Goal: Task Accomplishment & Management: Complete application form

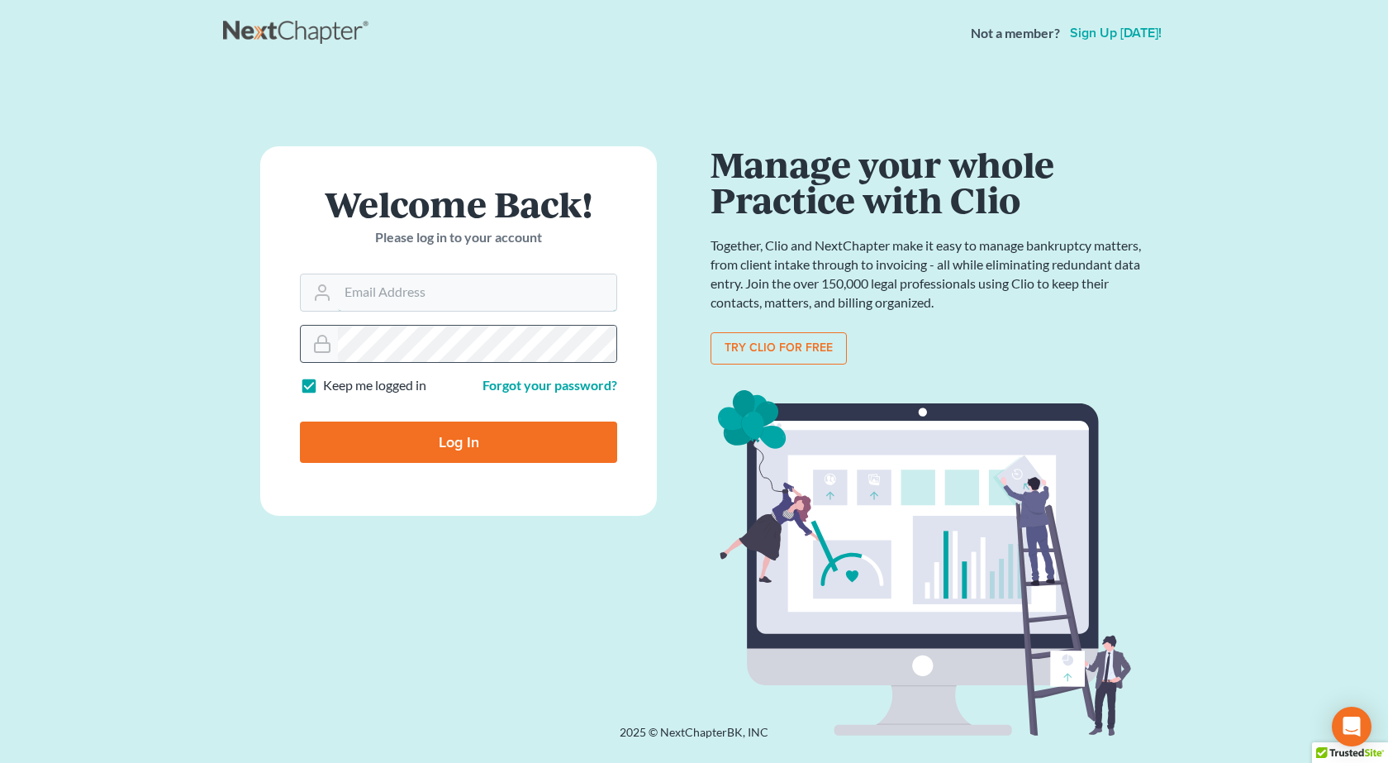
type input "[PERSON_NAME][EMAIL_ADDRESS][DOMAIN_NAME]"
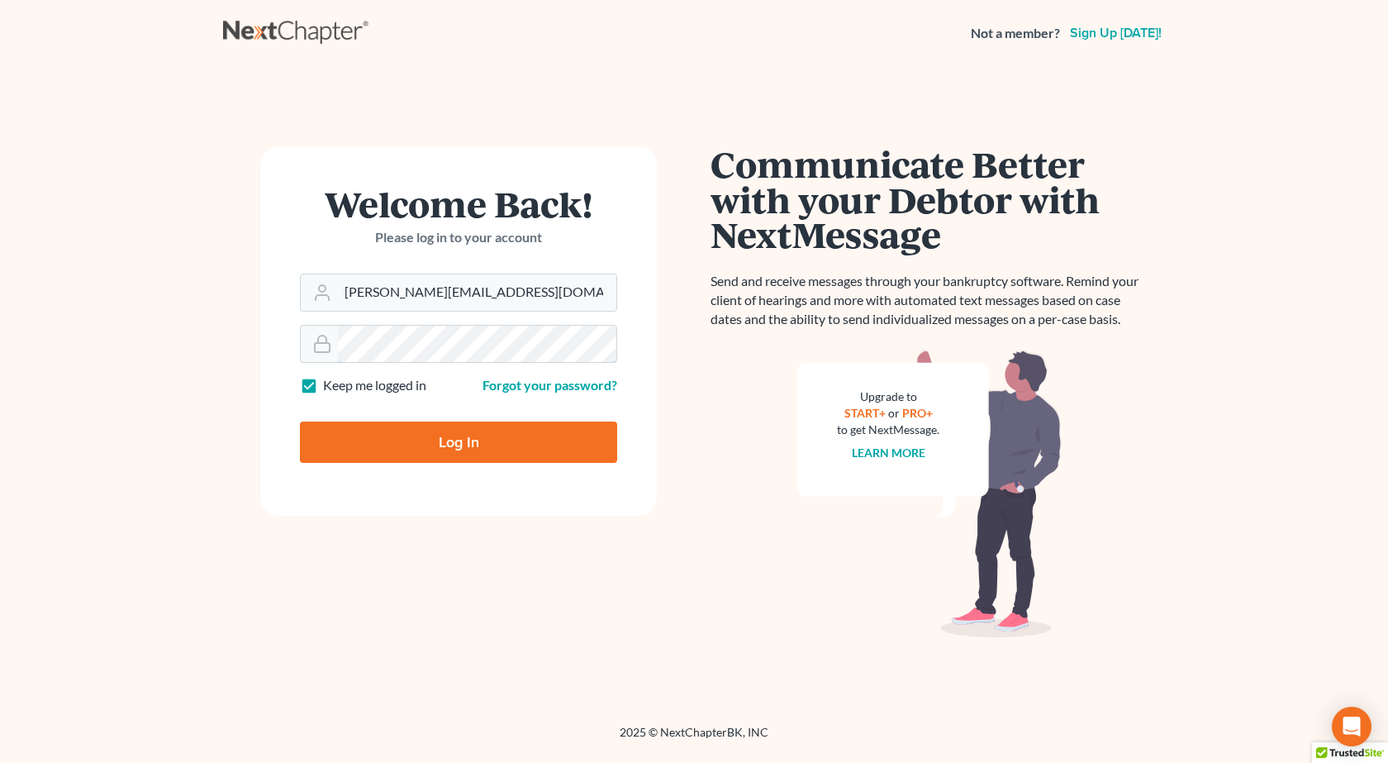
click at [300, 421] on input "Log In" at bounding box center [458, 441] width 317 height 41
type input "Thinking..."
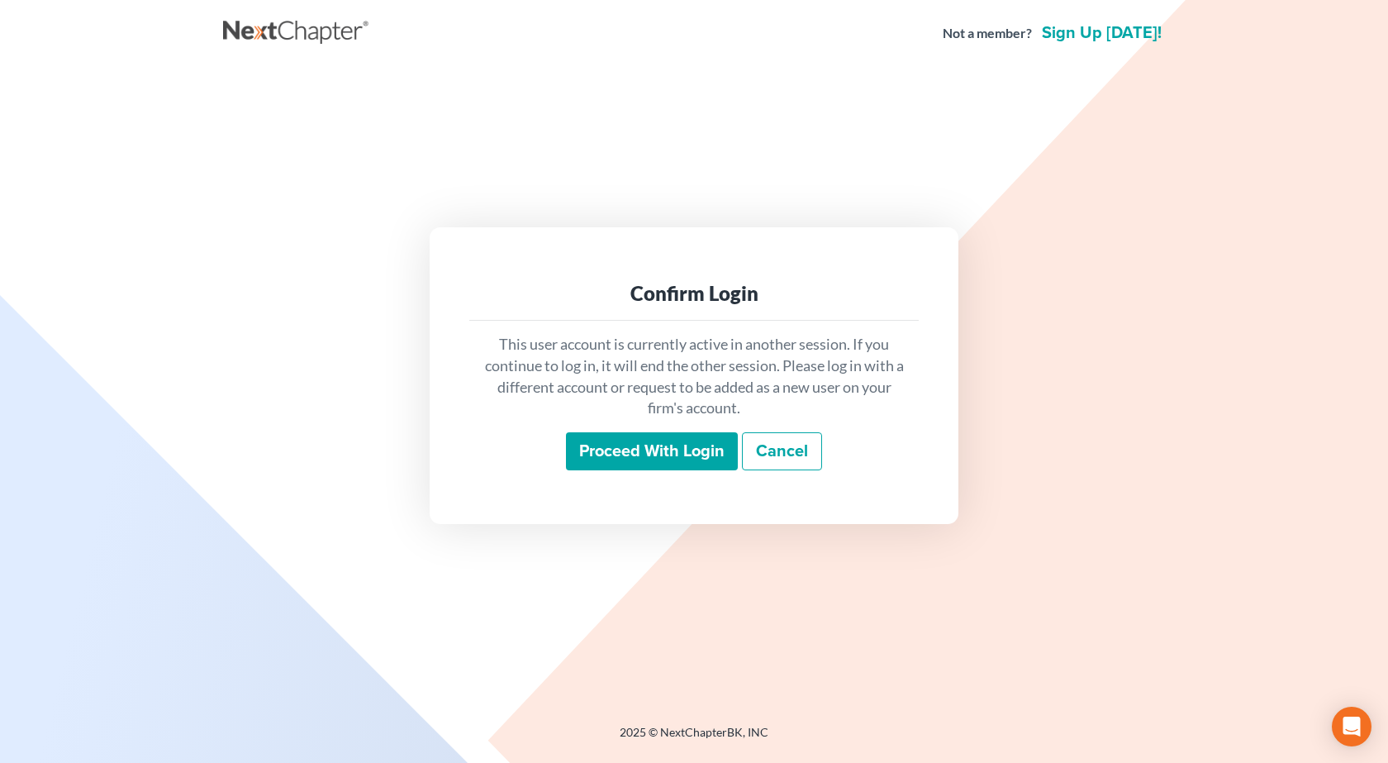
click at [633, 460] on input "Proceed with login" at bounding box center [652, 451] width 172 height 38
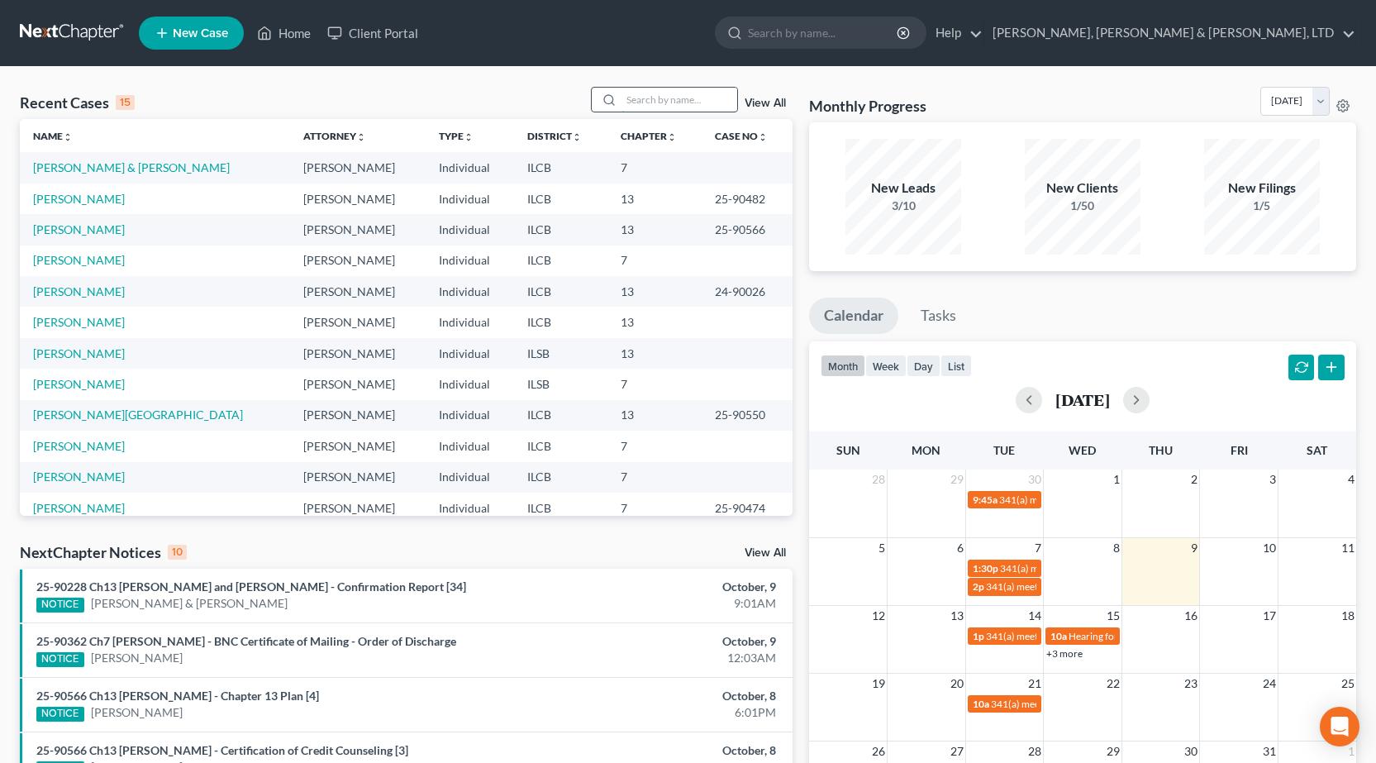
click at [635, 94] on input "search" at bounding box center [679, 100] width 116 height 24
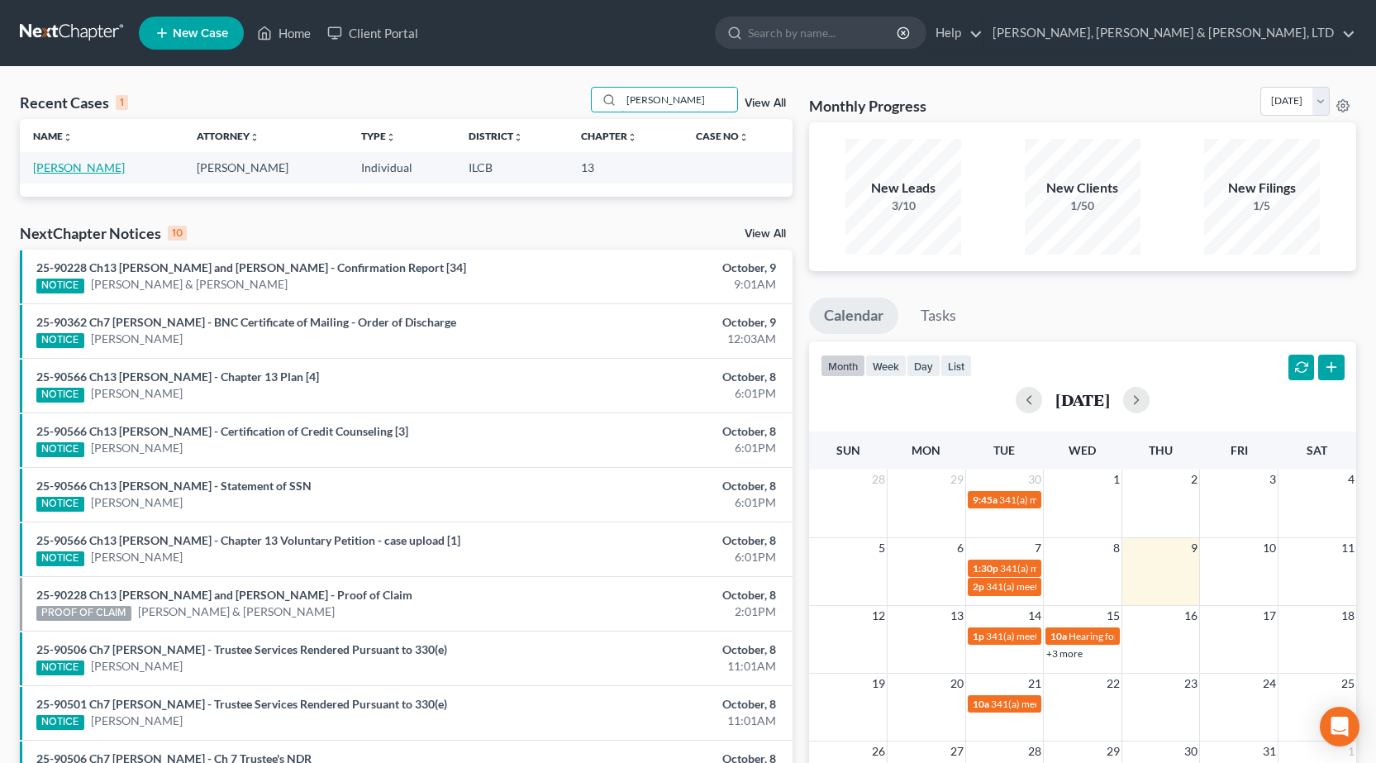
type input "byrn"
click at [75, 164] on link "Byrne, James" at bounding box center [79, 167] width 92 height 14
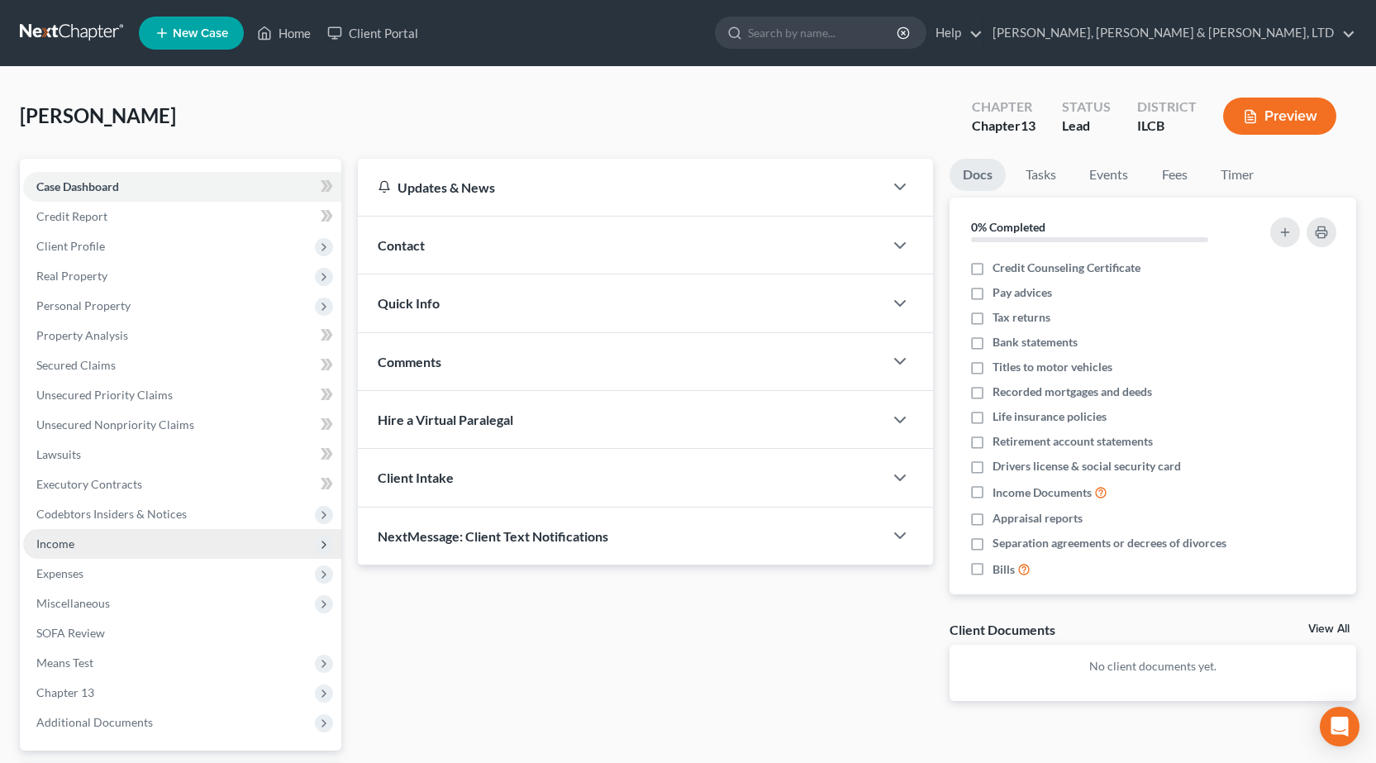
click at [82, 542] on span "Income" at bounding box center [182, 544] width 318 height 30
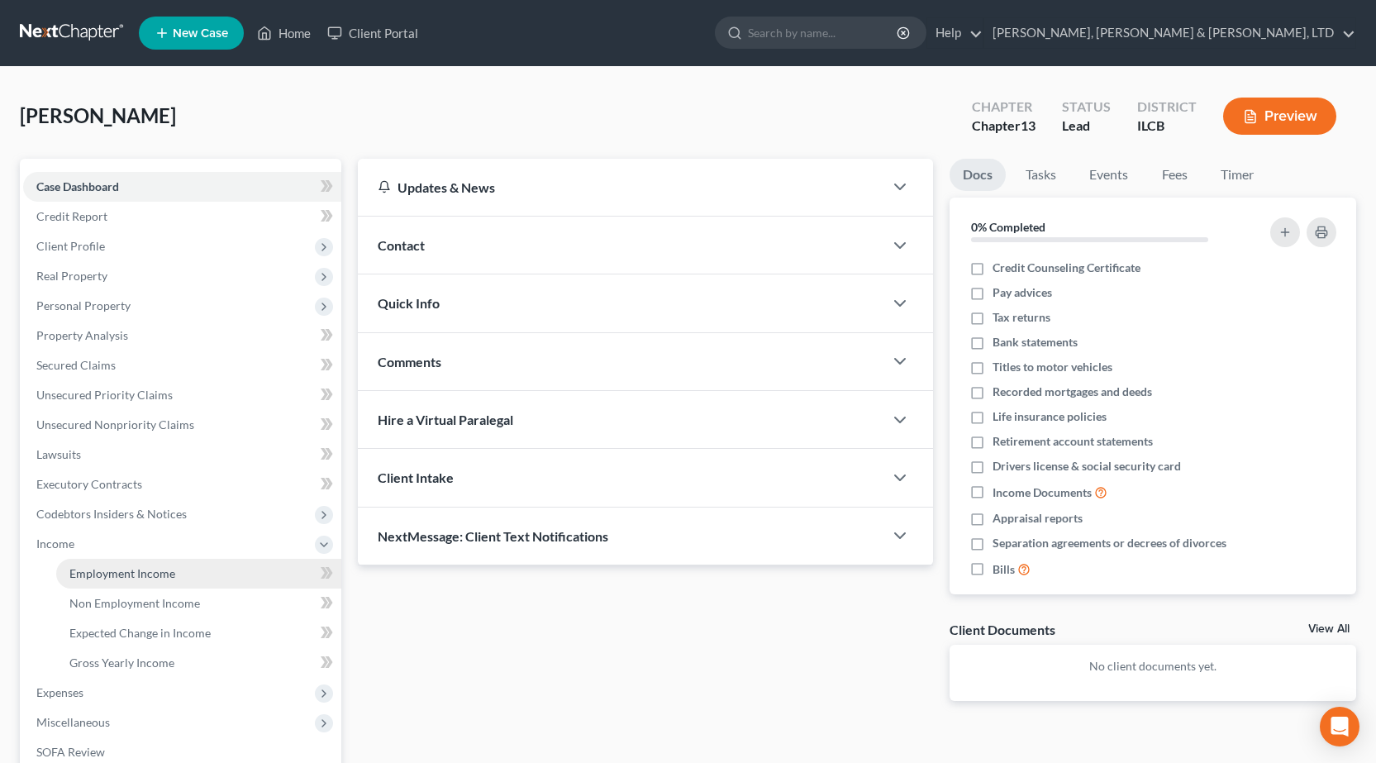
click at [150, 578] on span "Employment Income" at bounding box center [122, 573] width 106 height 14
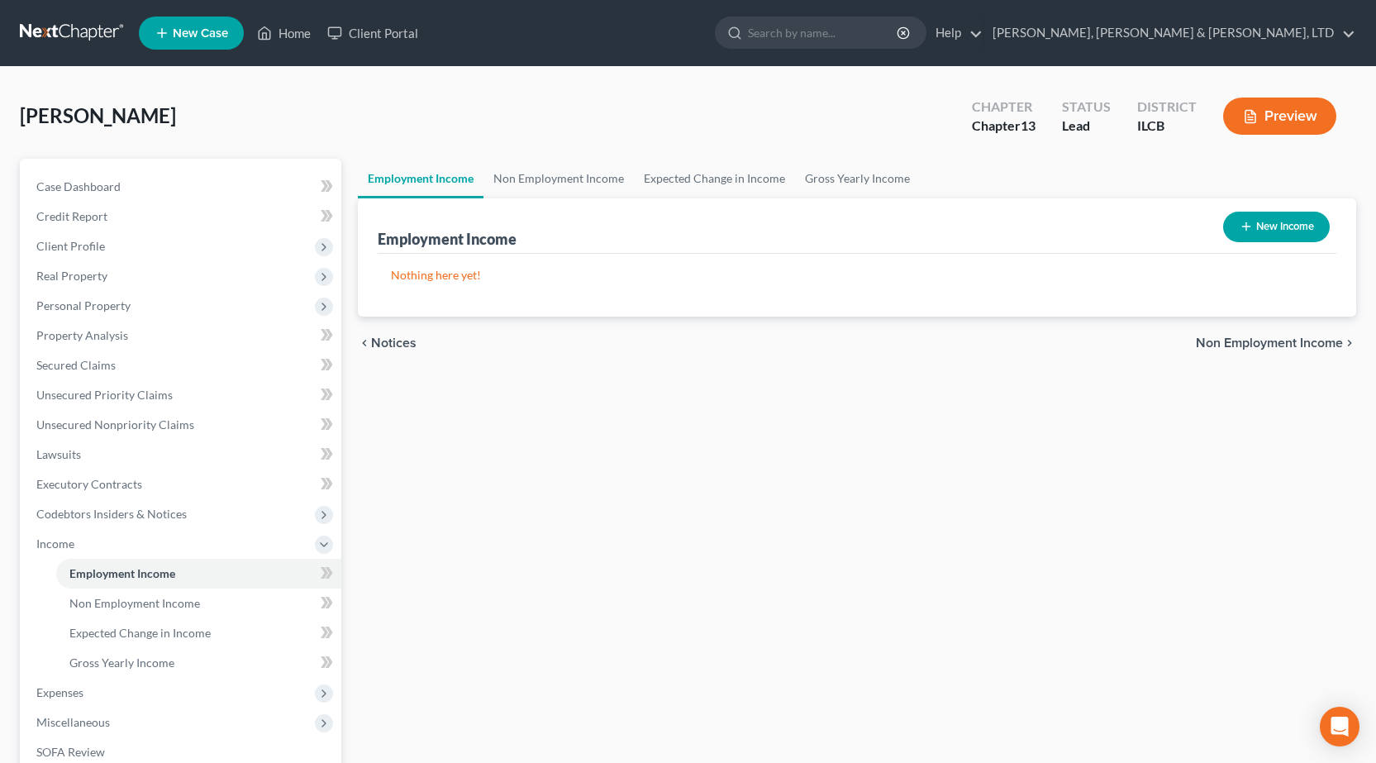
click at [1294, 222] on button "New Income" at bounding box center [1276, 227] width 107 height 31
select select "0"
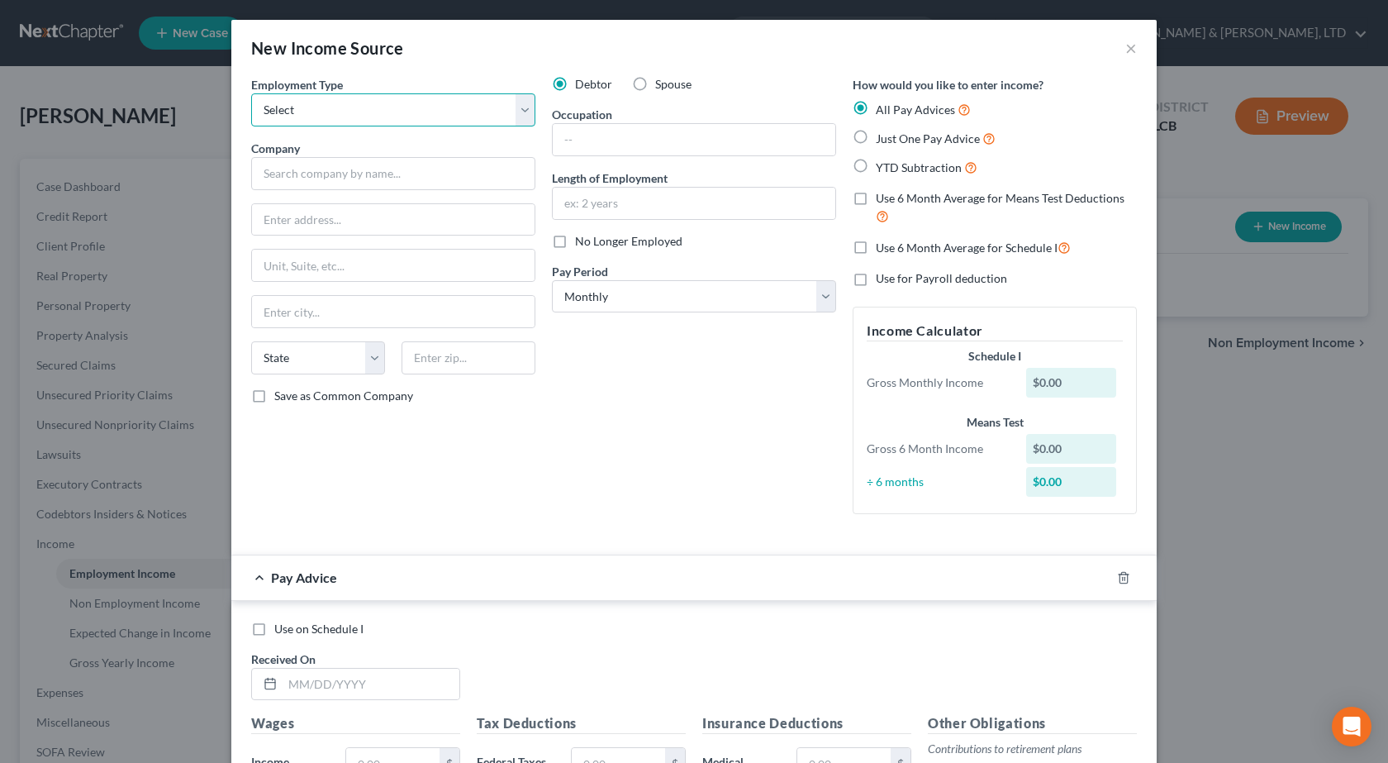
click at [316, 98] on select "Select Full or Part Time Employment Self Employment" at bounding box center [393, 109] width 284 height 33
select select "0"
click at [251, 93] on select "Select Full or Part Time Employment Self Employment" at bounding box center [393, 109] width 284 height 33
click at [331, 178] on input "text" at bounding box center [393, 173] width 284 height 33
type input "Employer"
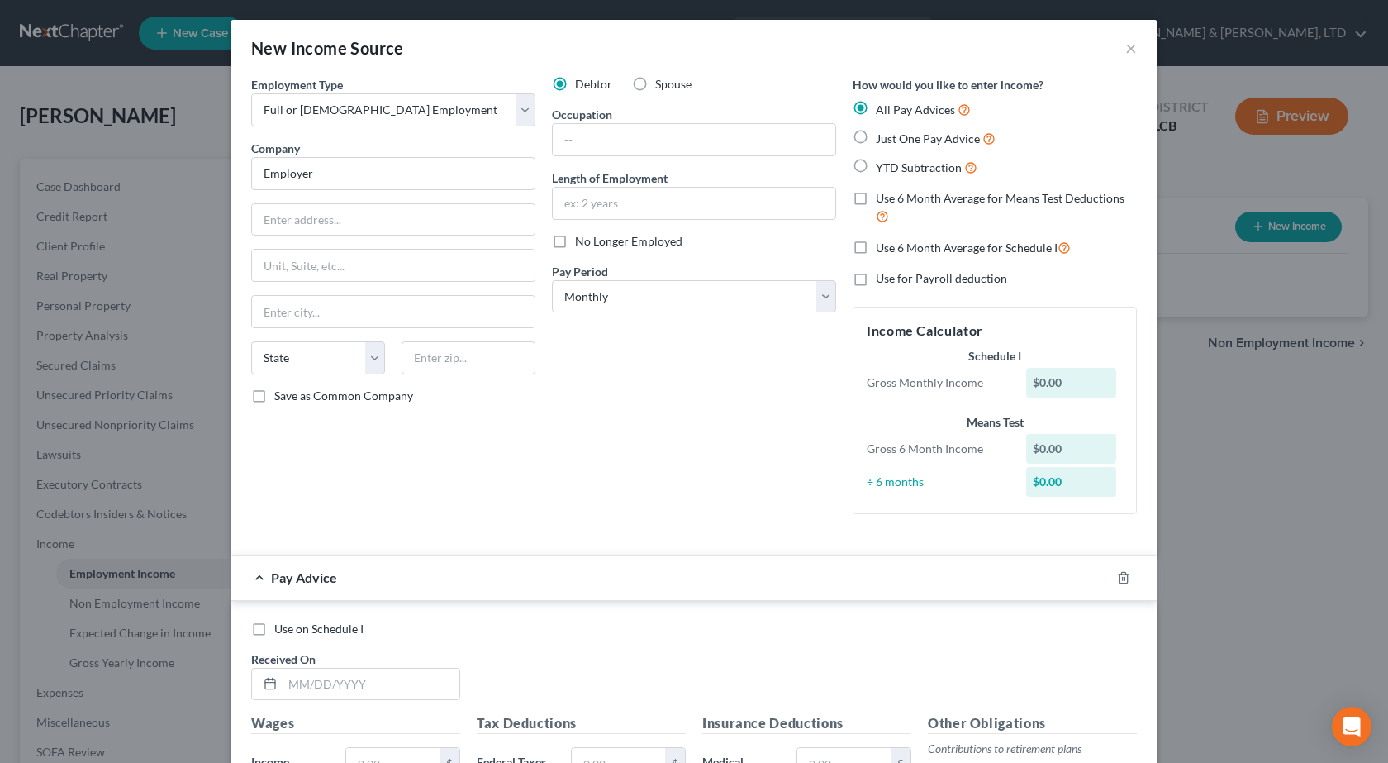
click at [473, 513] on div "Employment Type * Select Full or Part Time Employment Self Employment Company *…" at bounding box center [393, 301] width 301 height 451
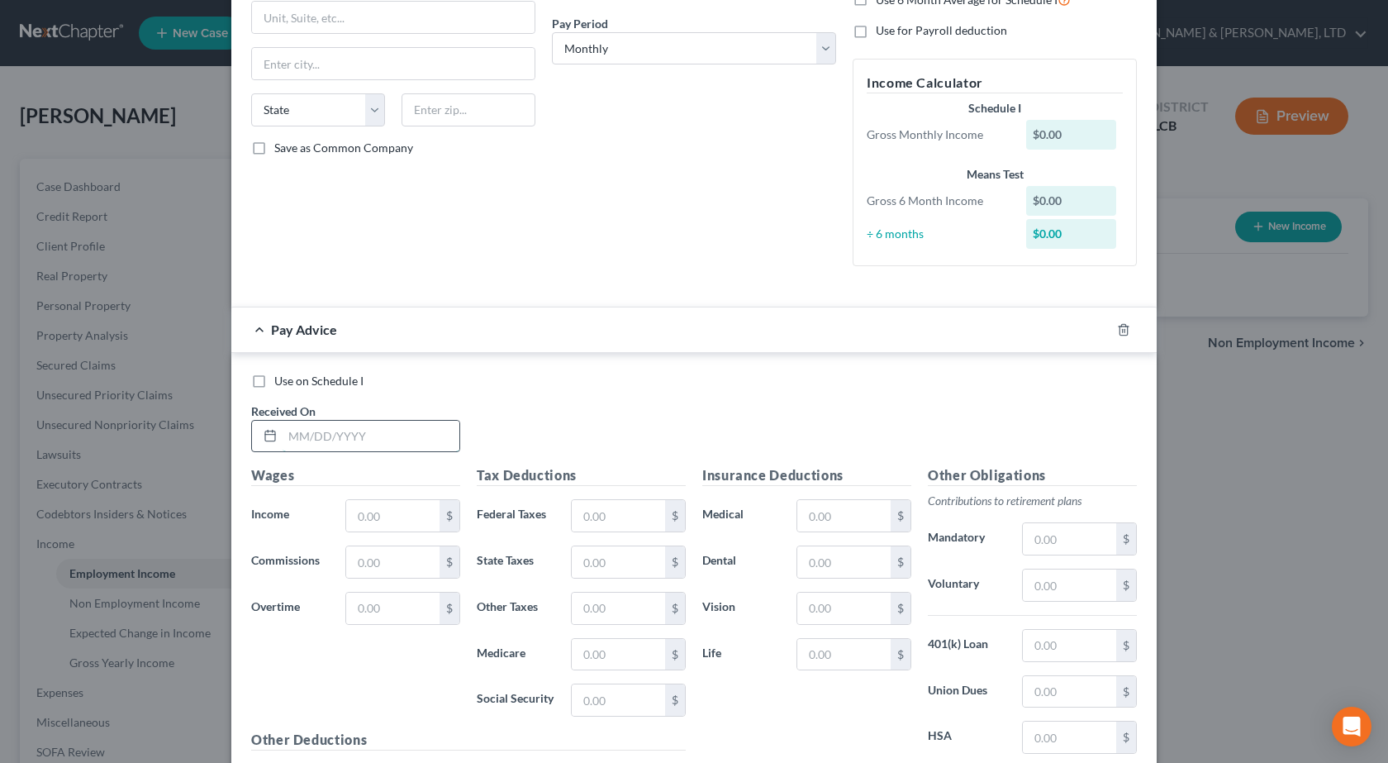
click at [304, 440] on input "text" at bounding box center [371, 436] width 177 height 31
type input "06/13/2025"
type input "810.75"
type input "819.38"
type input "117"
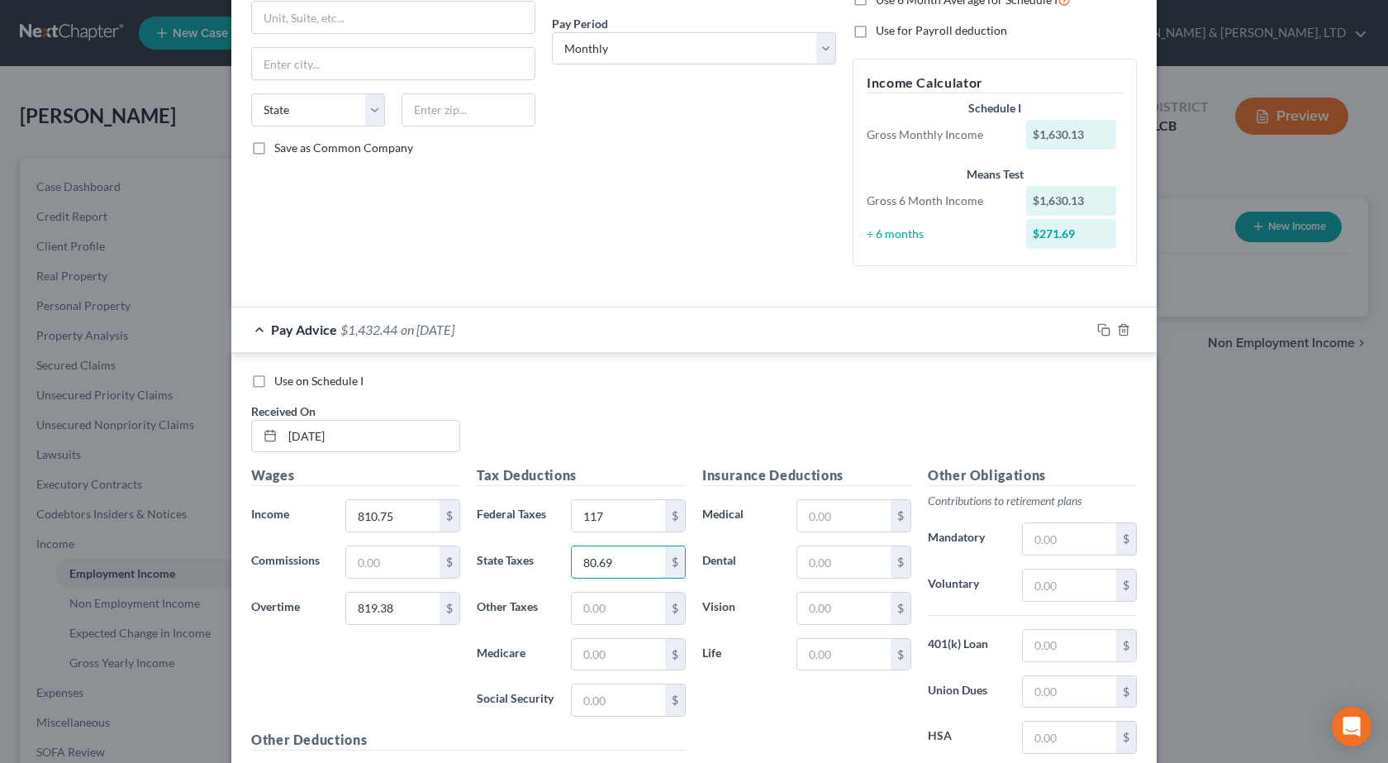
type input "80.69"
type input "23.64"
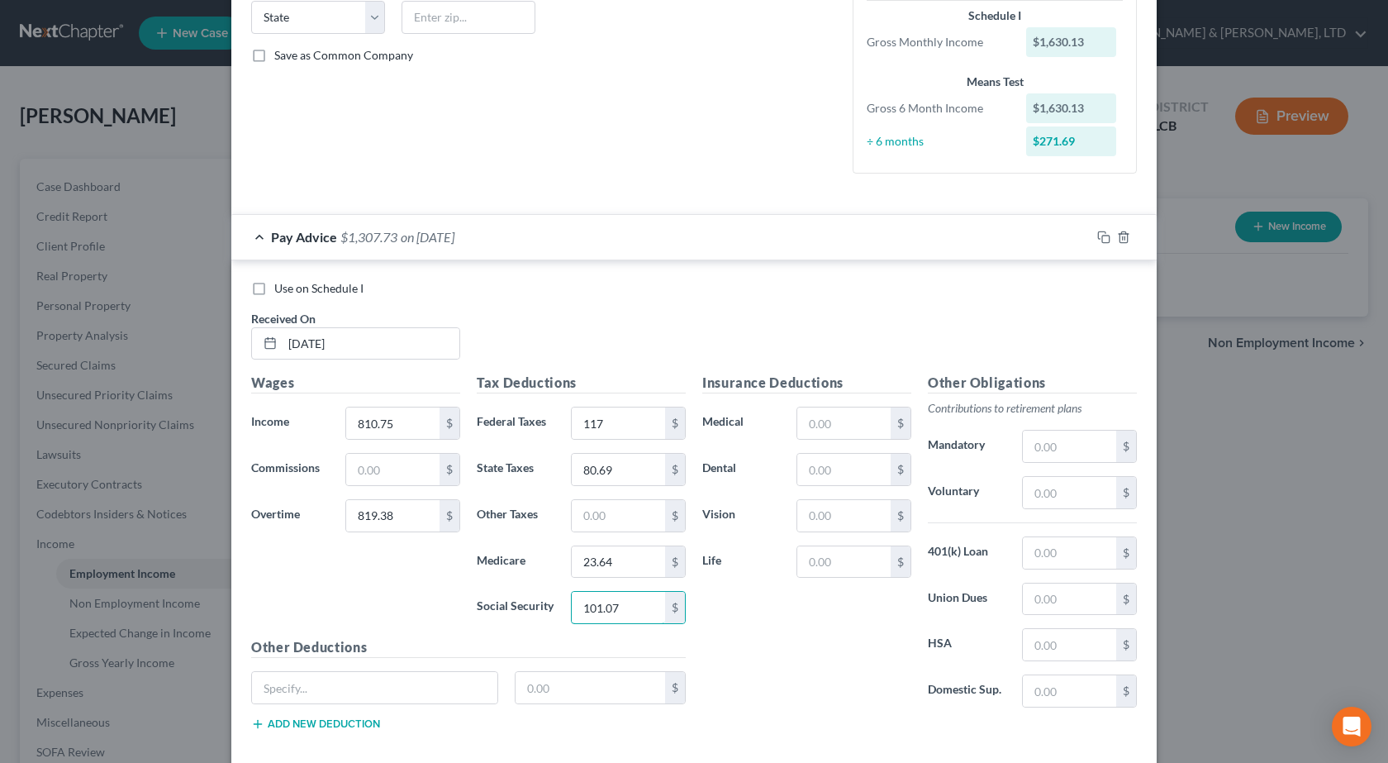
scroll to position [426, 0]
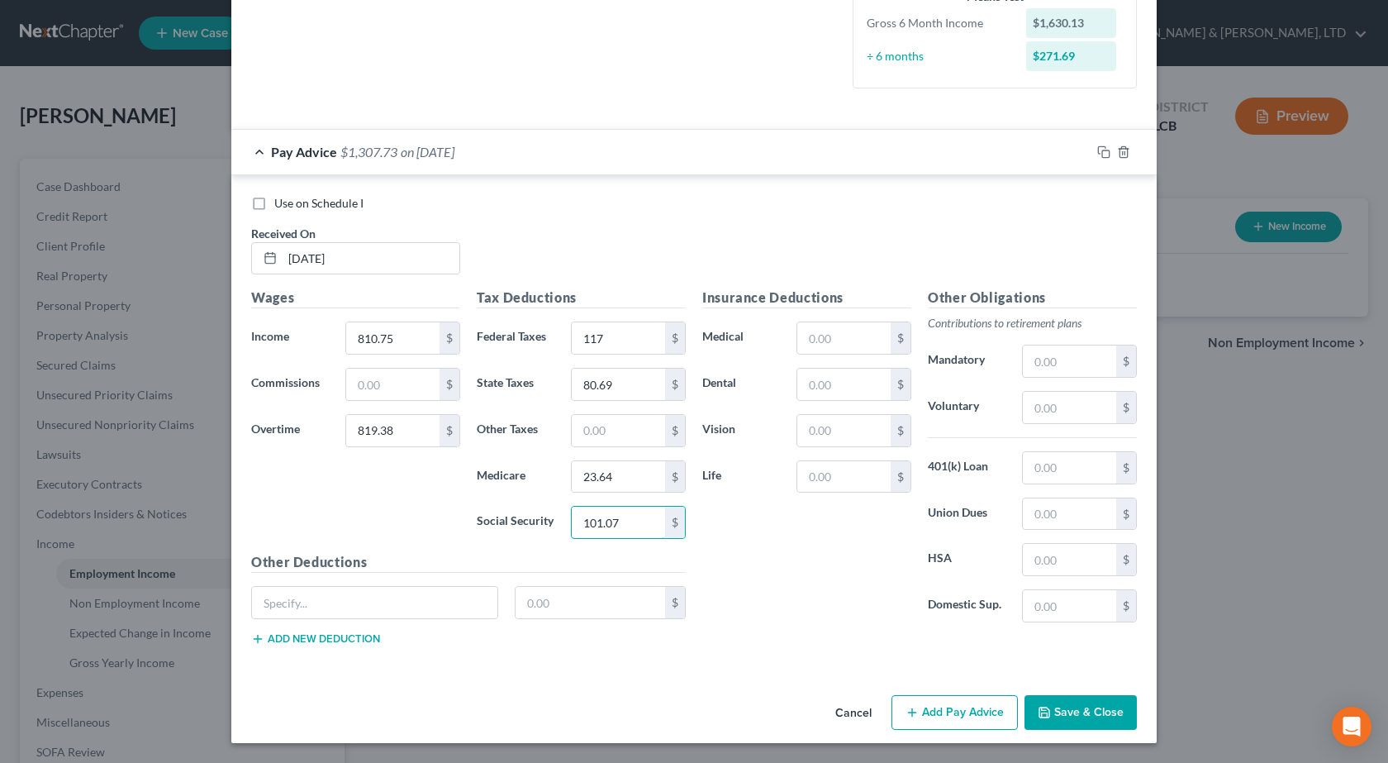
type input "101.07"
click at [961, 720] on button "Add Pay Advice" at bounding box center [955, 712] width 126 height 35
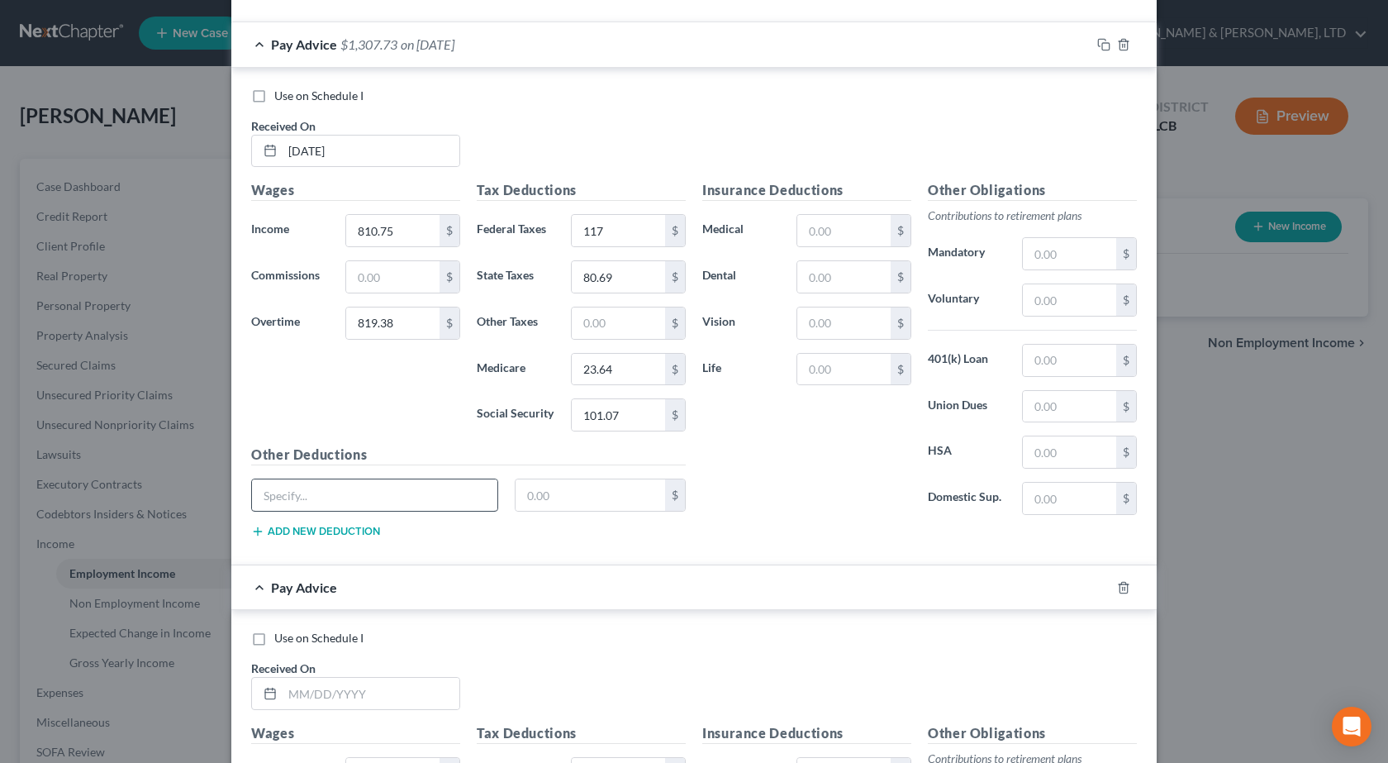
scroll to position [673, 0]
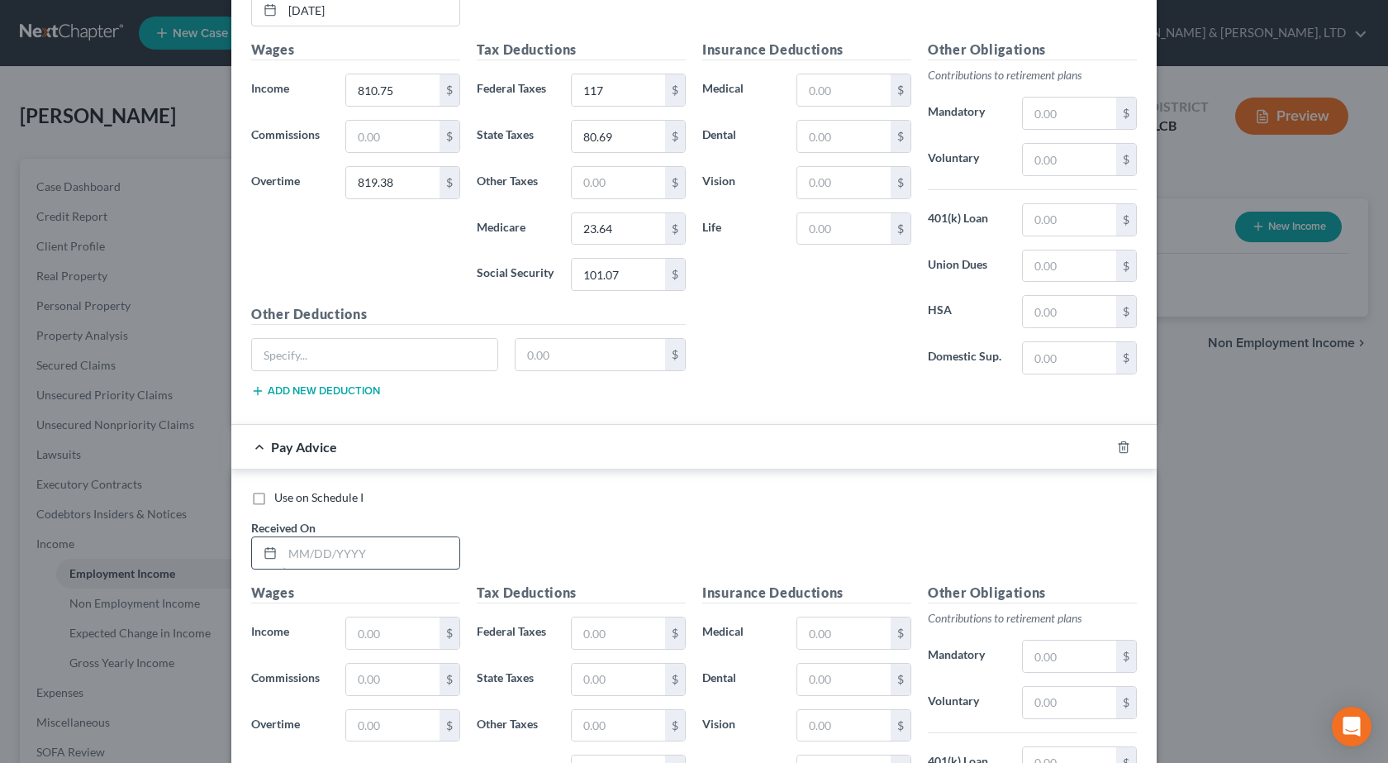
click at [361, 543] on input "text" at bounding box center [371, 552] width 177 height 31
type input "6/27/2025"
type input "1,035"
type input "9"
type input "983.25"
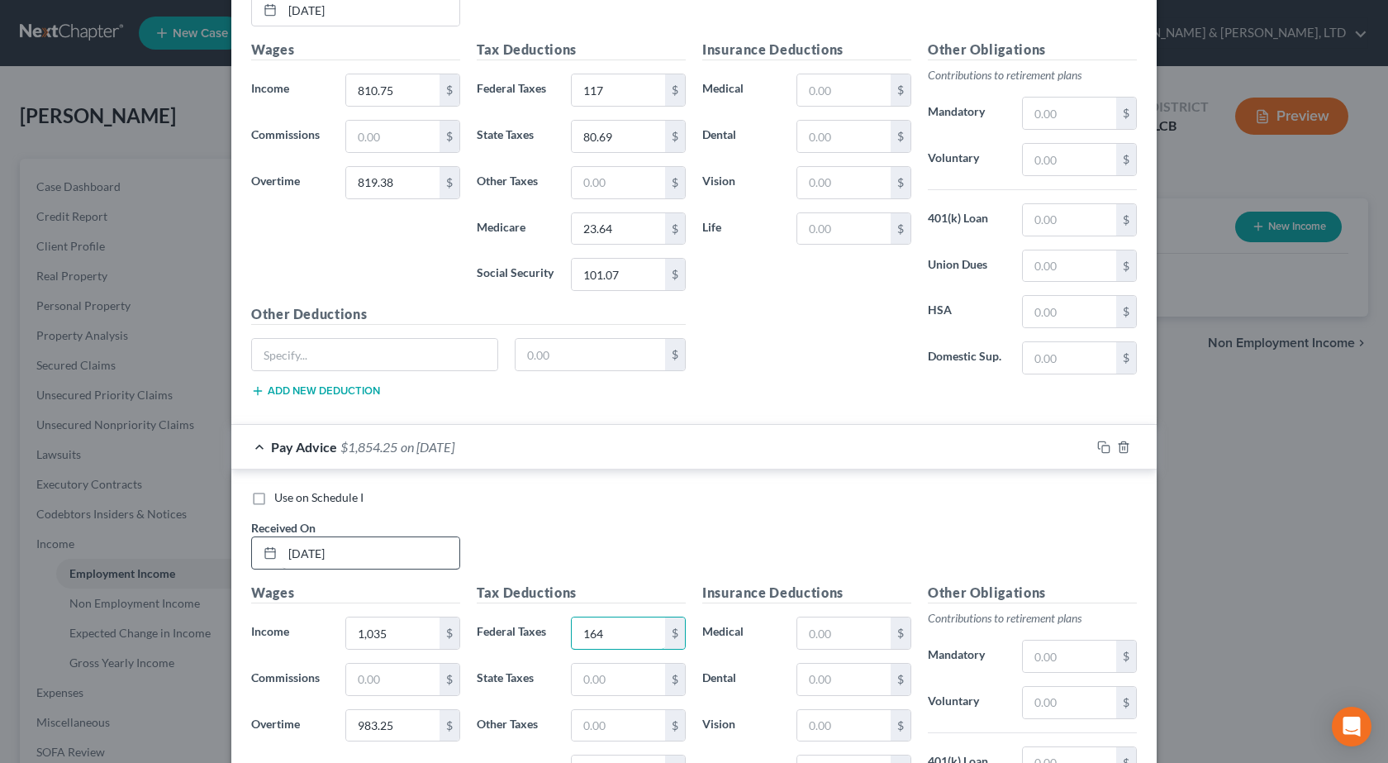
type input "164"
type input "99.9"
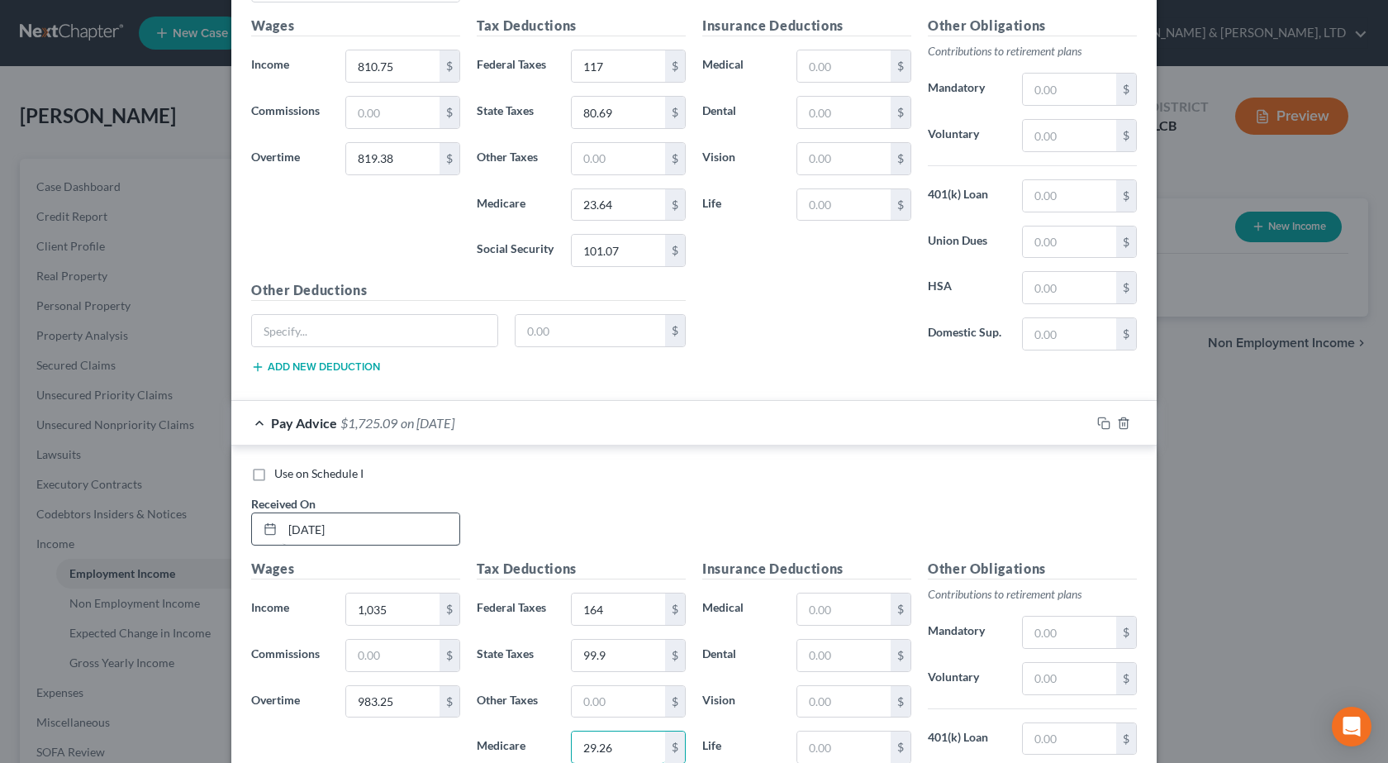
type input "29.26"
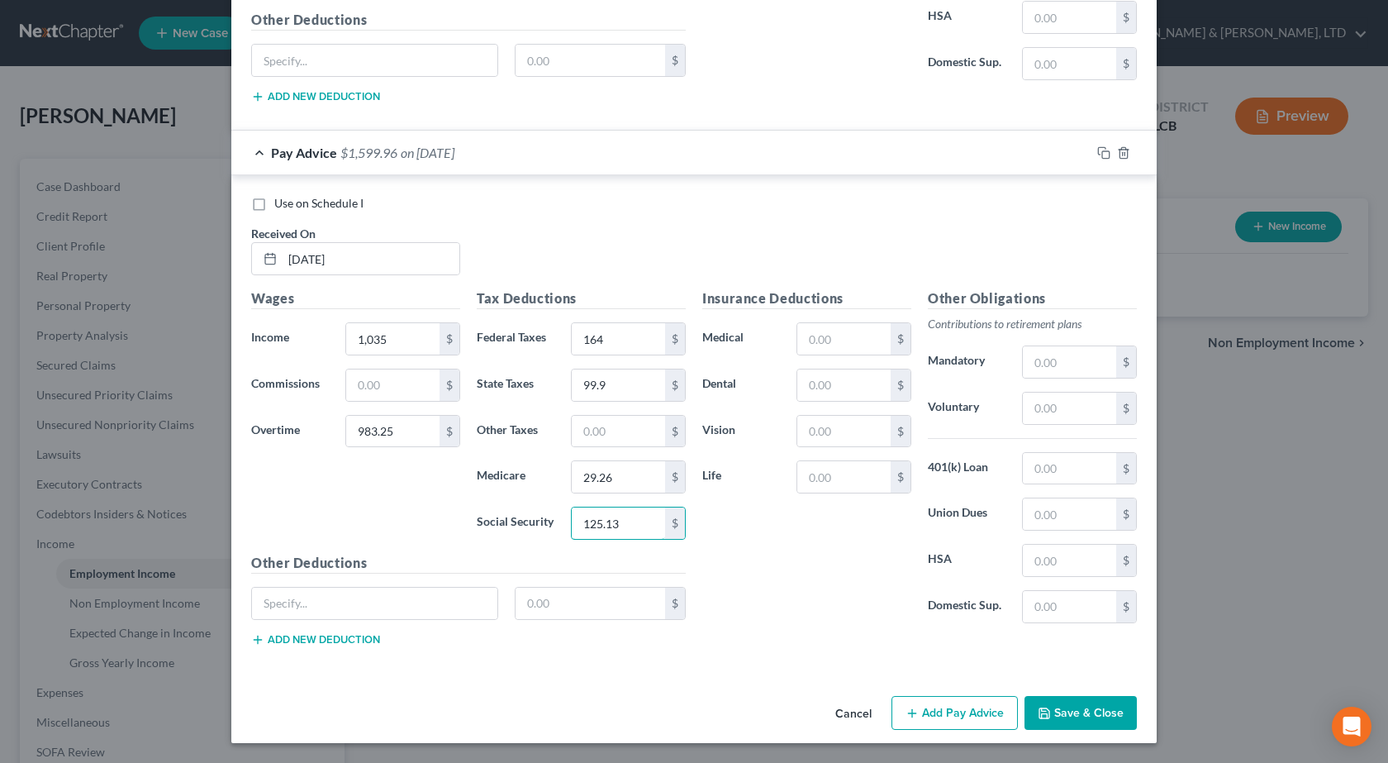
type input "125.13"
click at [953, 719] on button "Add Pay Advice" at bounding box center [955, 713] width 126 height 35
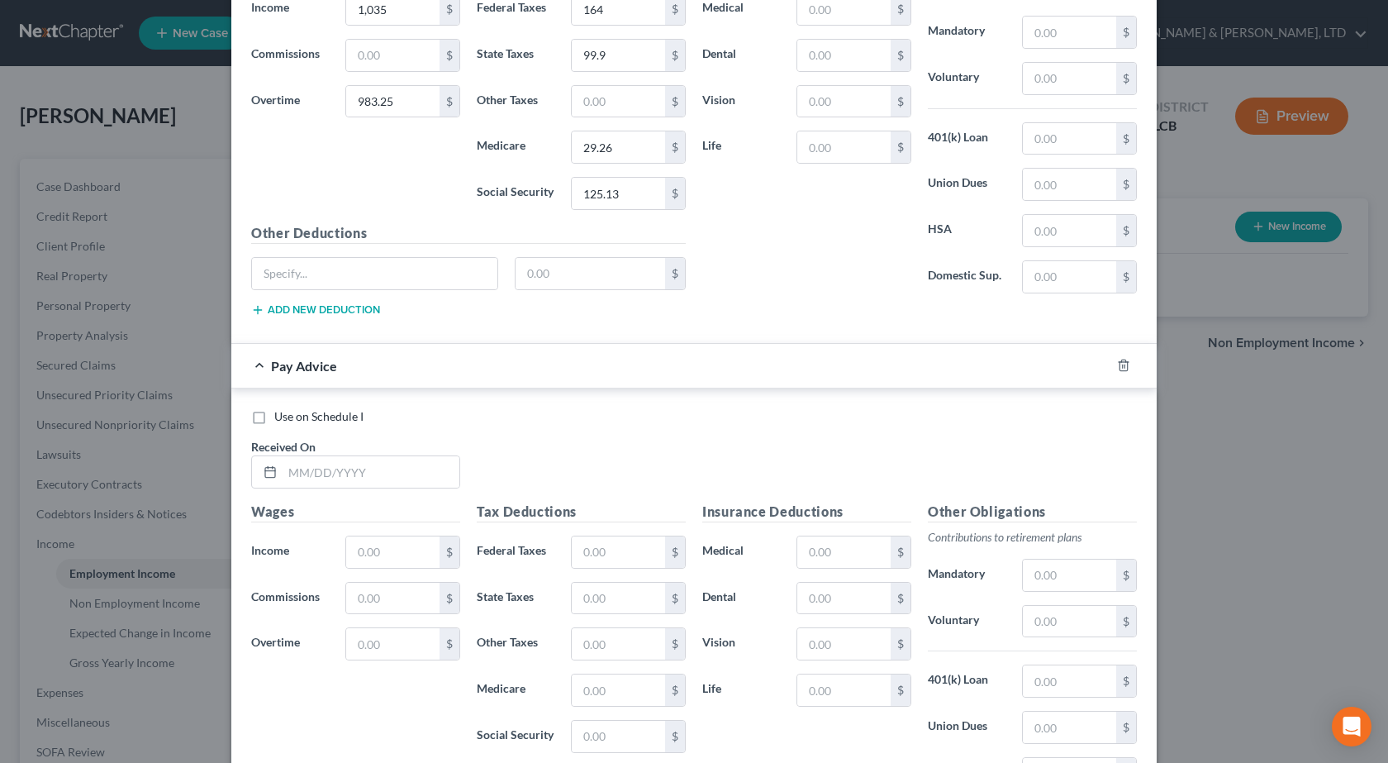
scroll to position [1298, 0]
click at [392, 550] on input "text" at bounding box center [392, 550] width 93 height 31
click at [367, 473] on input "text" at bounding box center [371, 470] width 177 height 31
type input "7/11/2025"
type input "920"
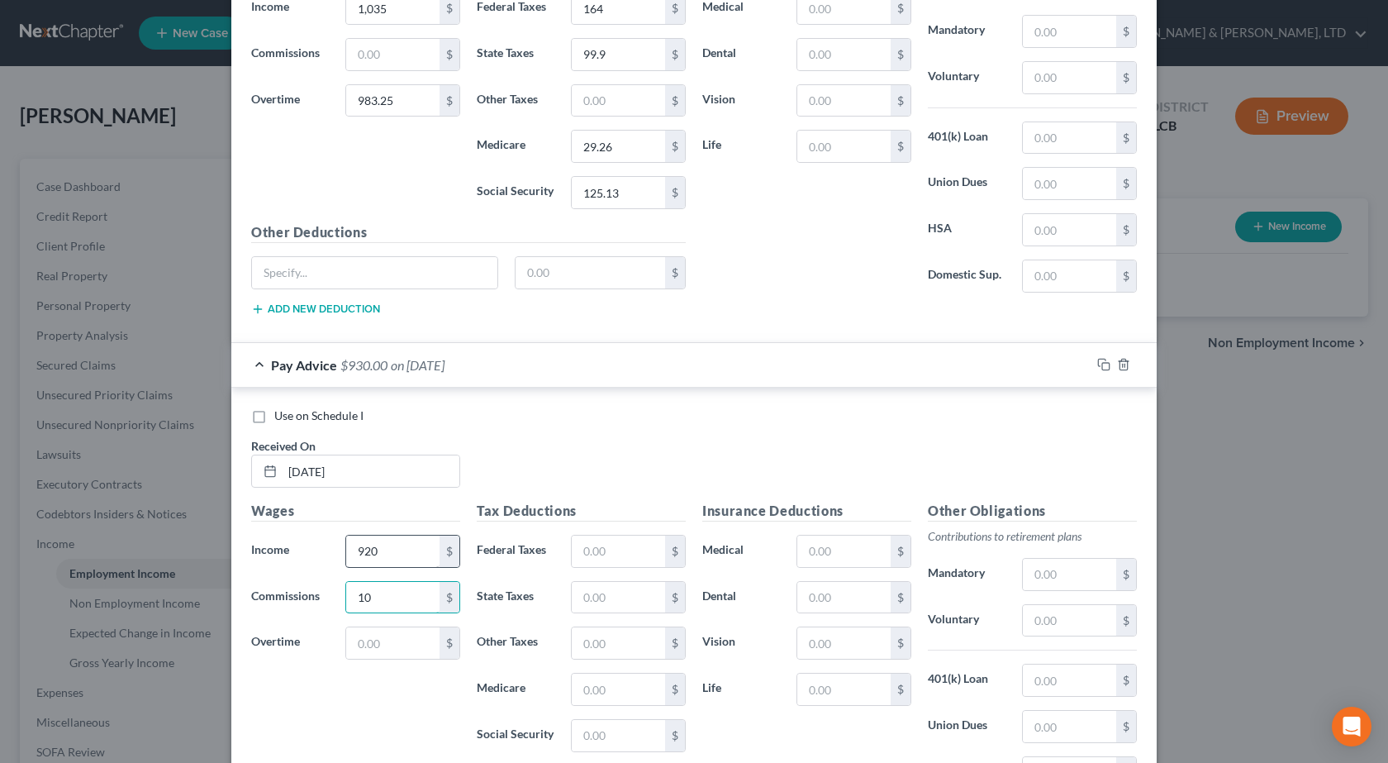
type input "1"
type input "1,069.50"
type input "160"
type input "98.48"
type input "28.85"
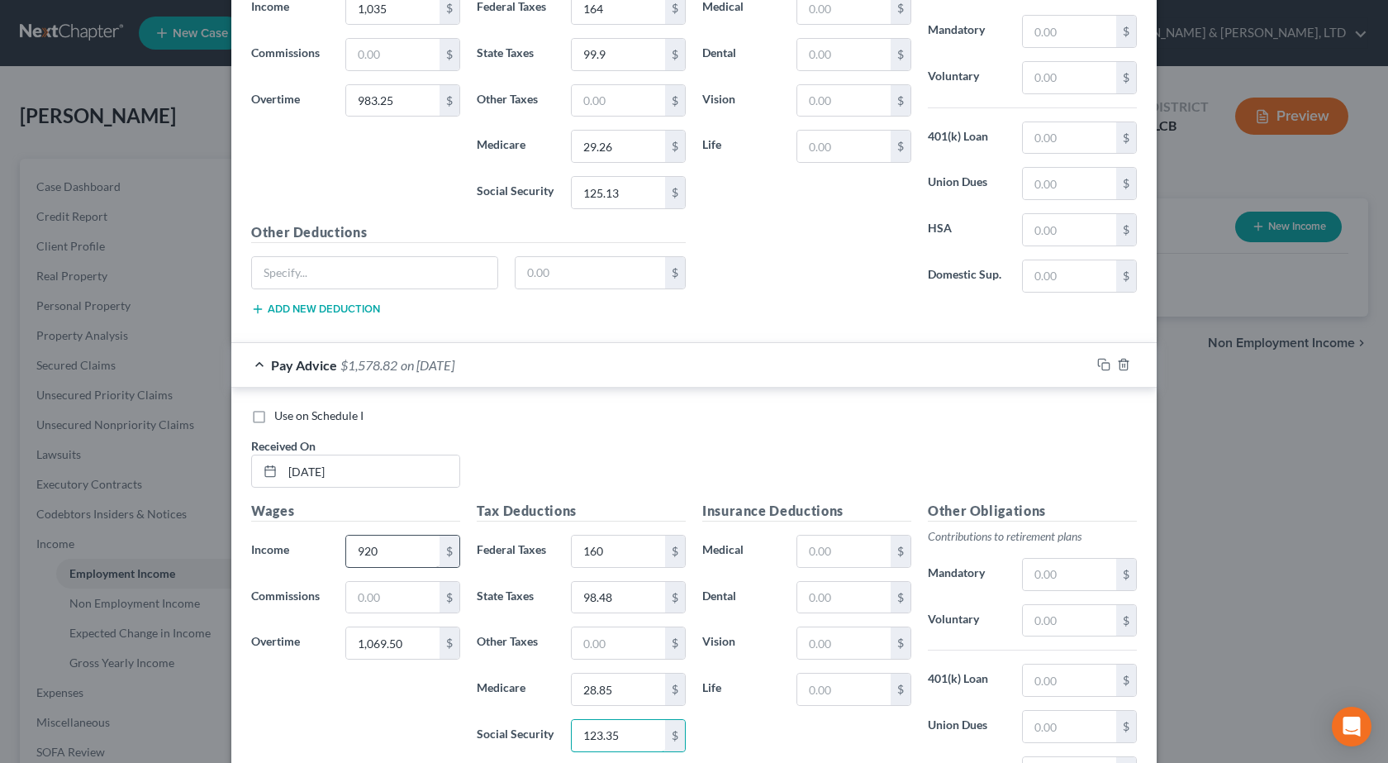
type input "123.35"
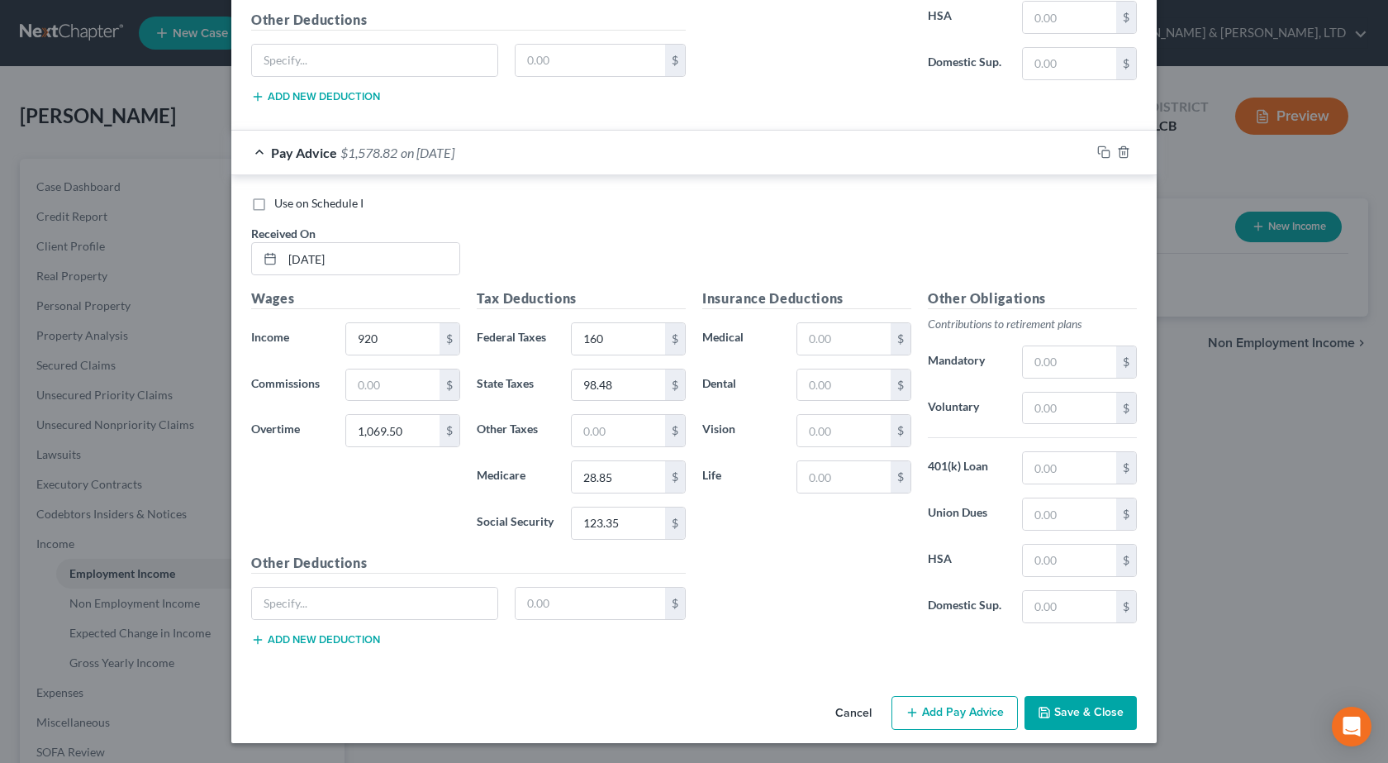
click at [944, 713] on button "Add Pay Advice" at bounding box center [955, 713] width 126 height 35
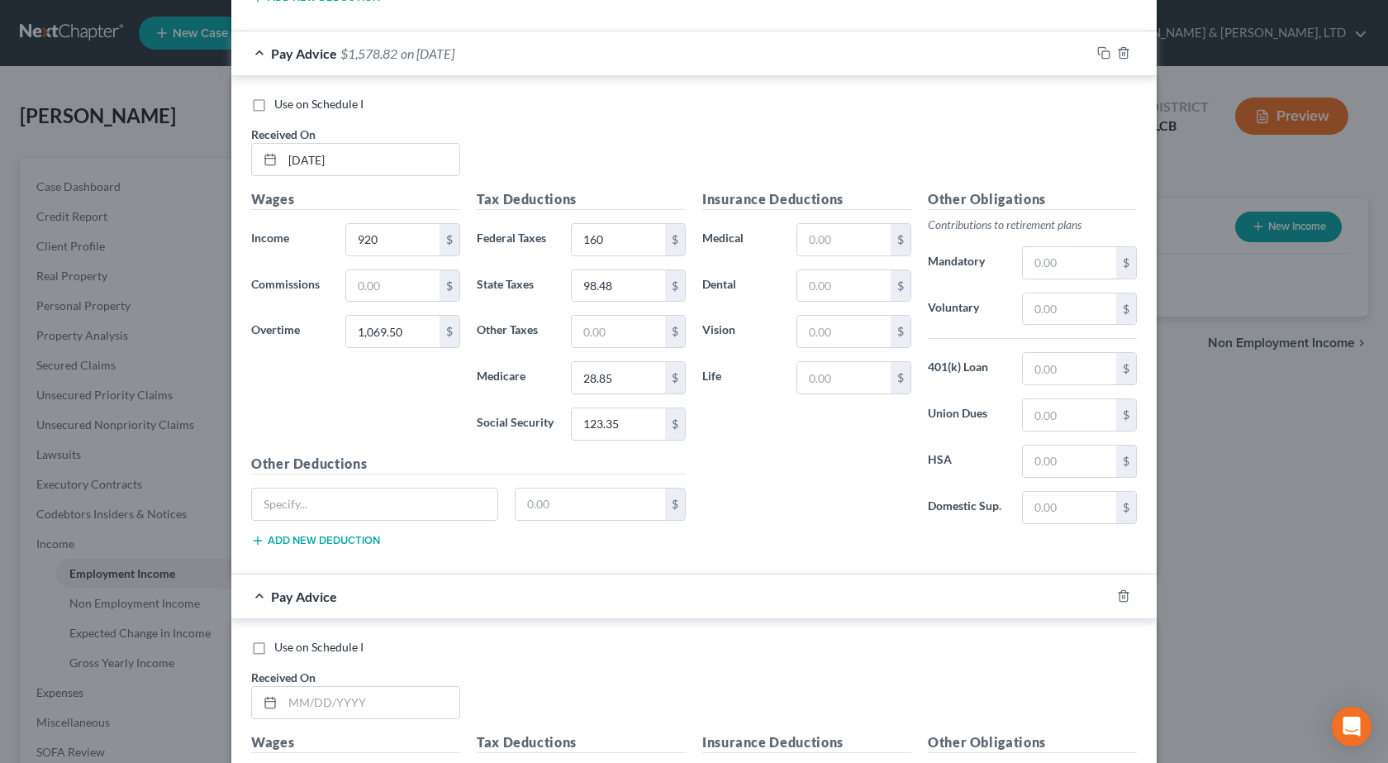
scroll to position [1758, 0]
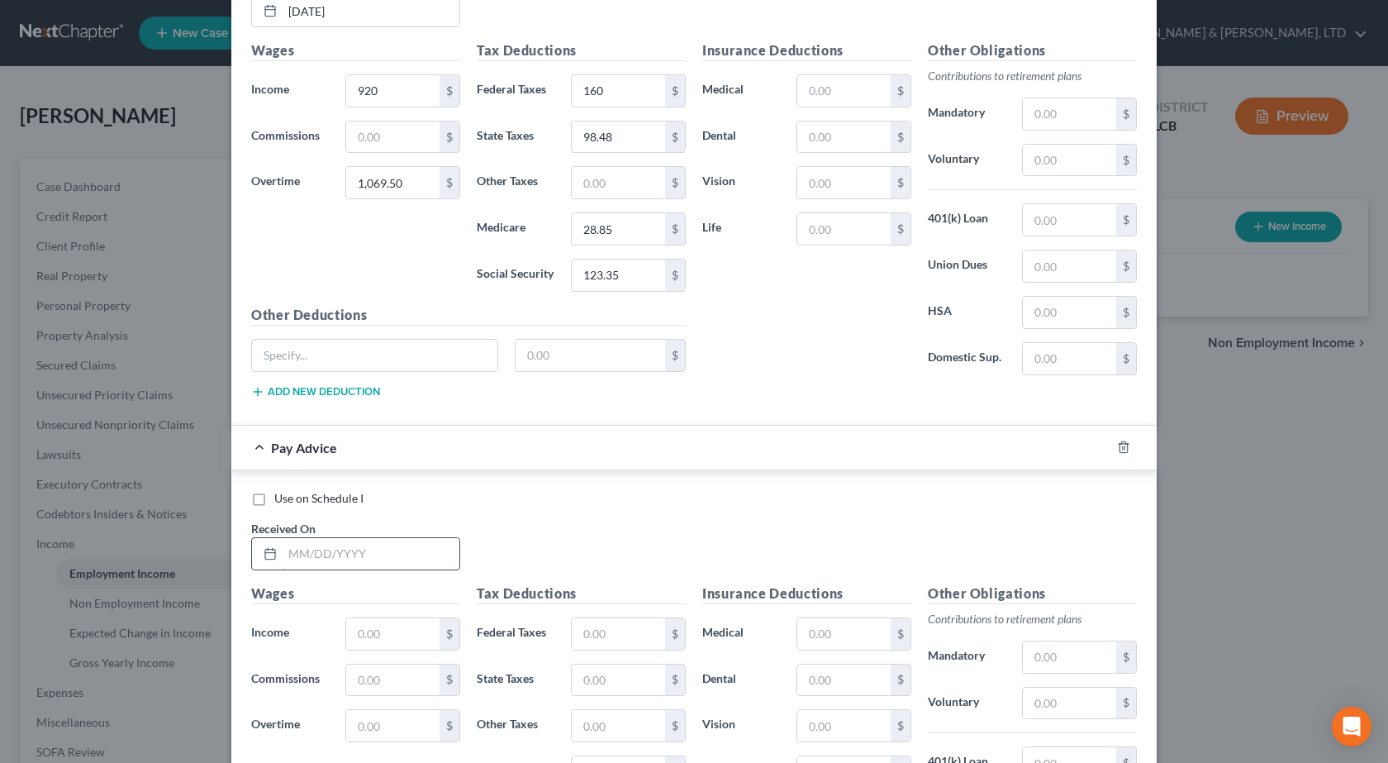
drag, startPoint x: 309, startPoint y: 556, endPoint x: 323, endPoint y: 552, distance: 14.6
click at [309, 556] on input "text" at bounding box center [371, 553] width 177 height 31
type input "7/25/2025"
type input "854.45"
type input "1,086.75"
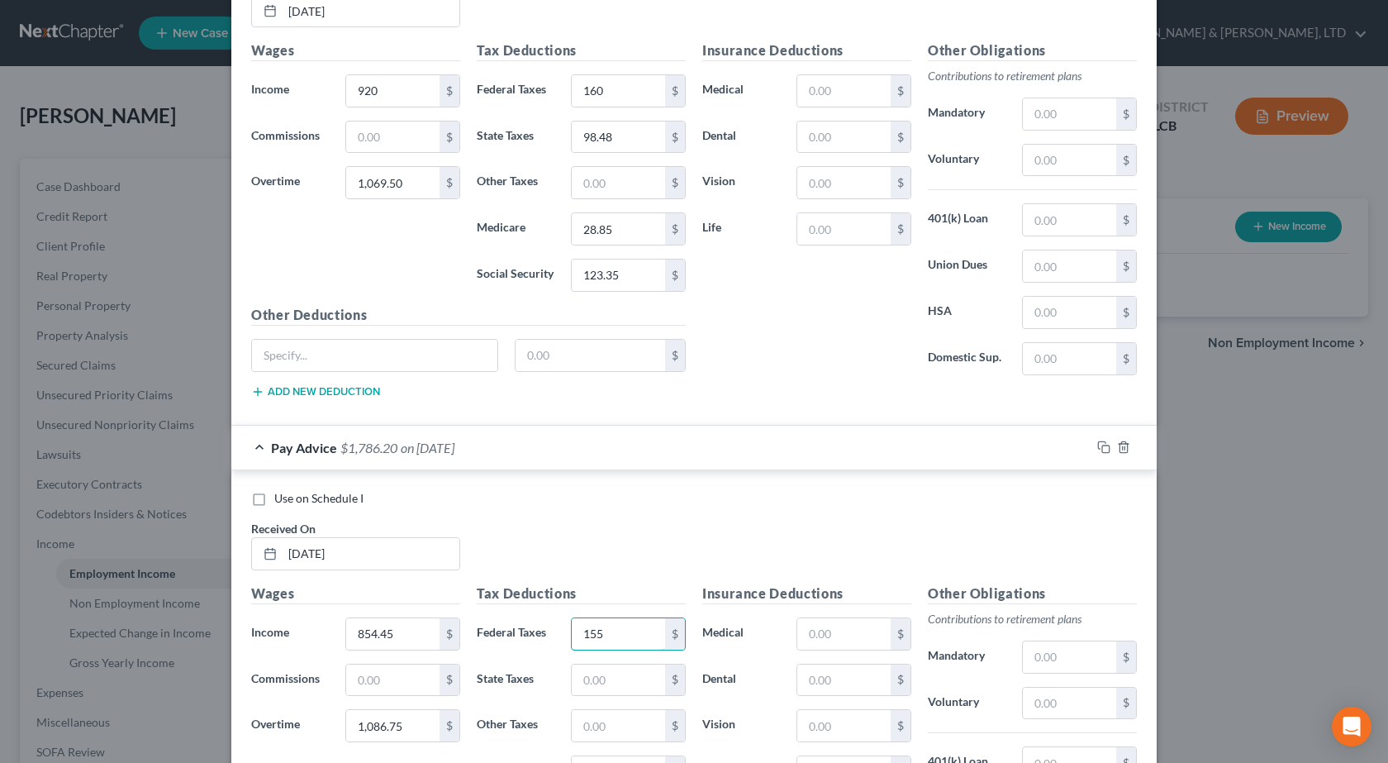
type input "155"
type input "96.09"
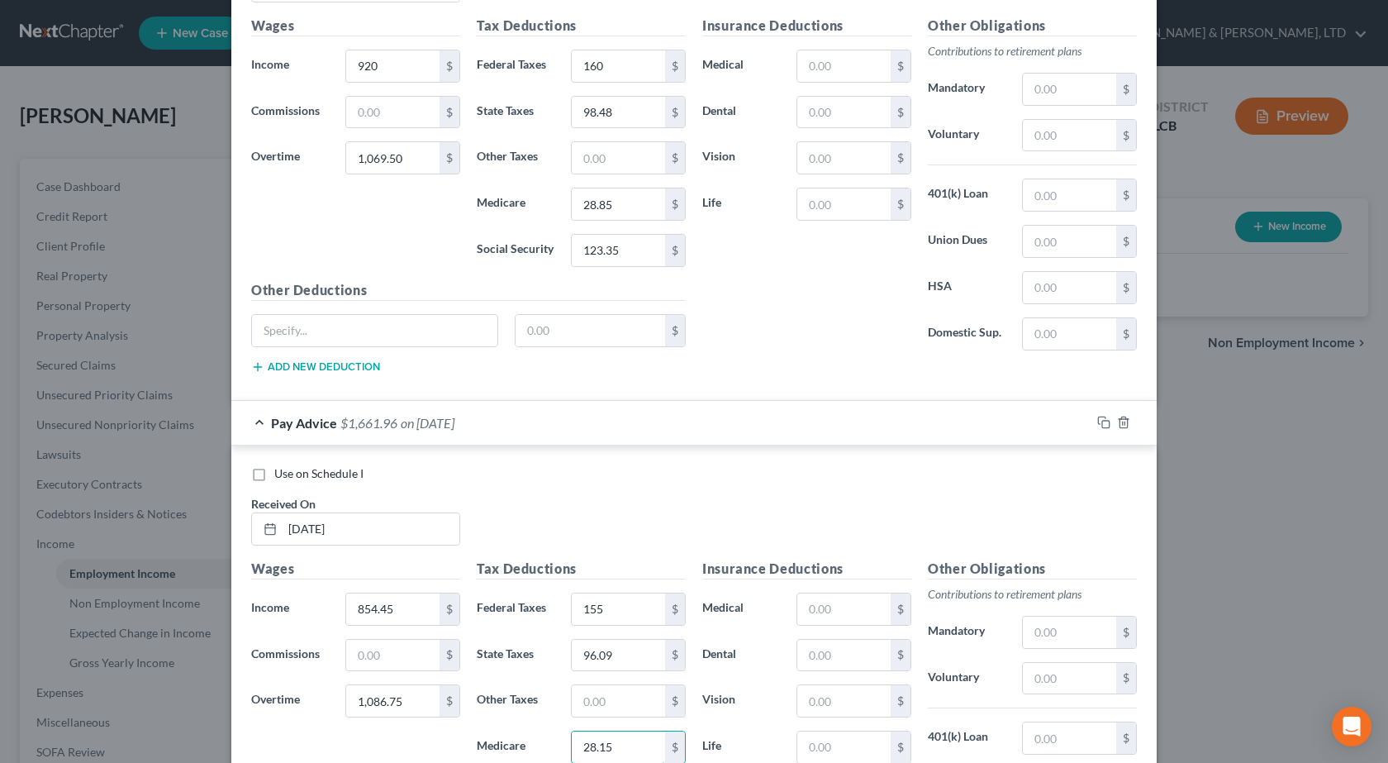
type input "28.15"
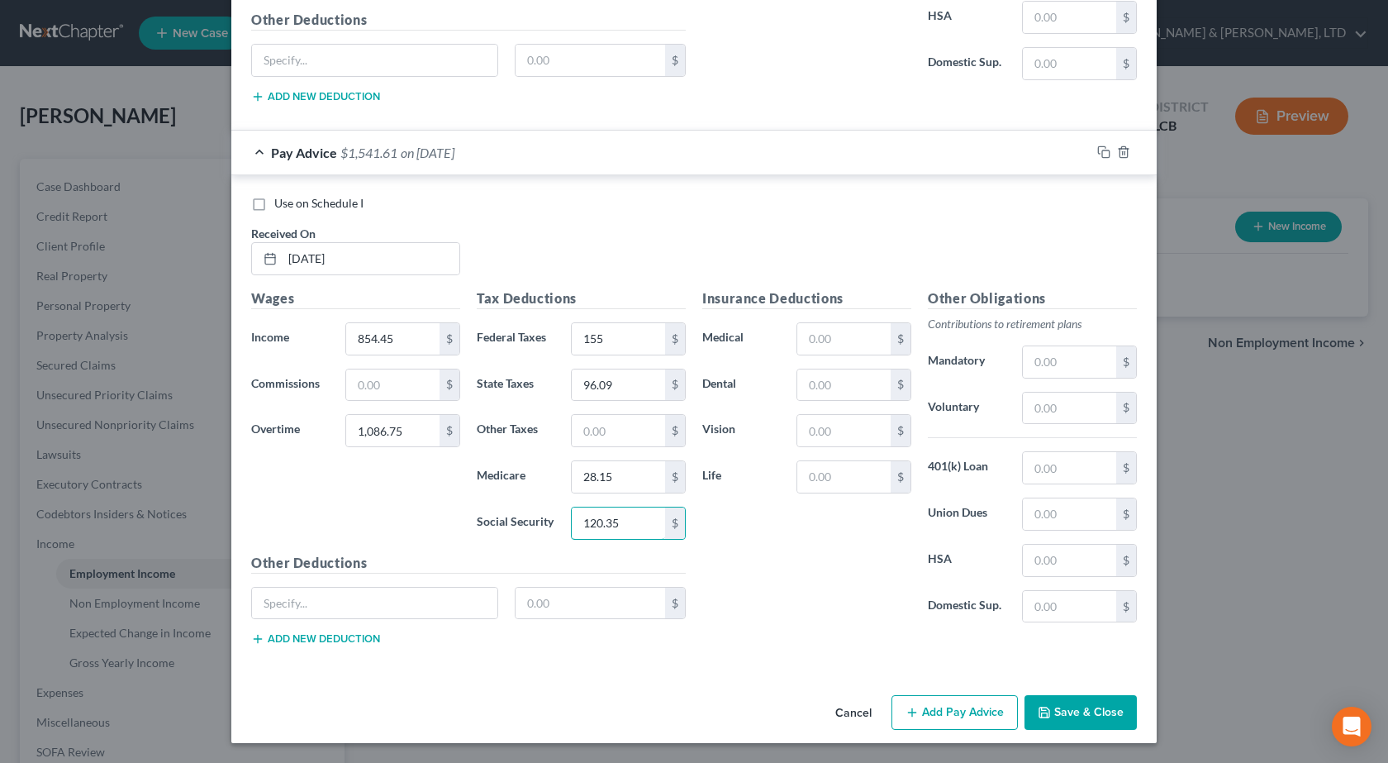
type input "120.35"
click at [966, 714] on button "Add Pay Advice" at bounding box center [955, 712] width 126 height 35
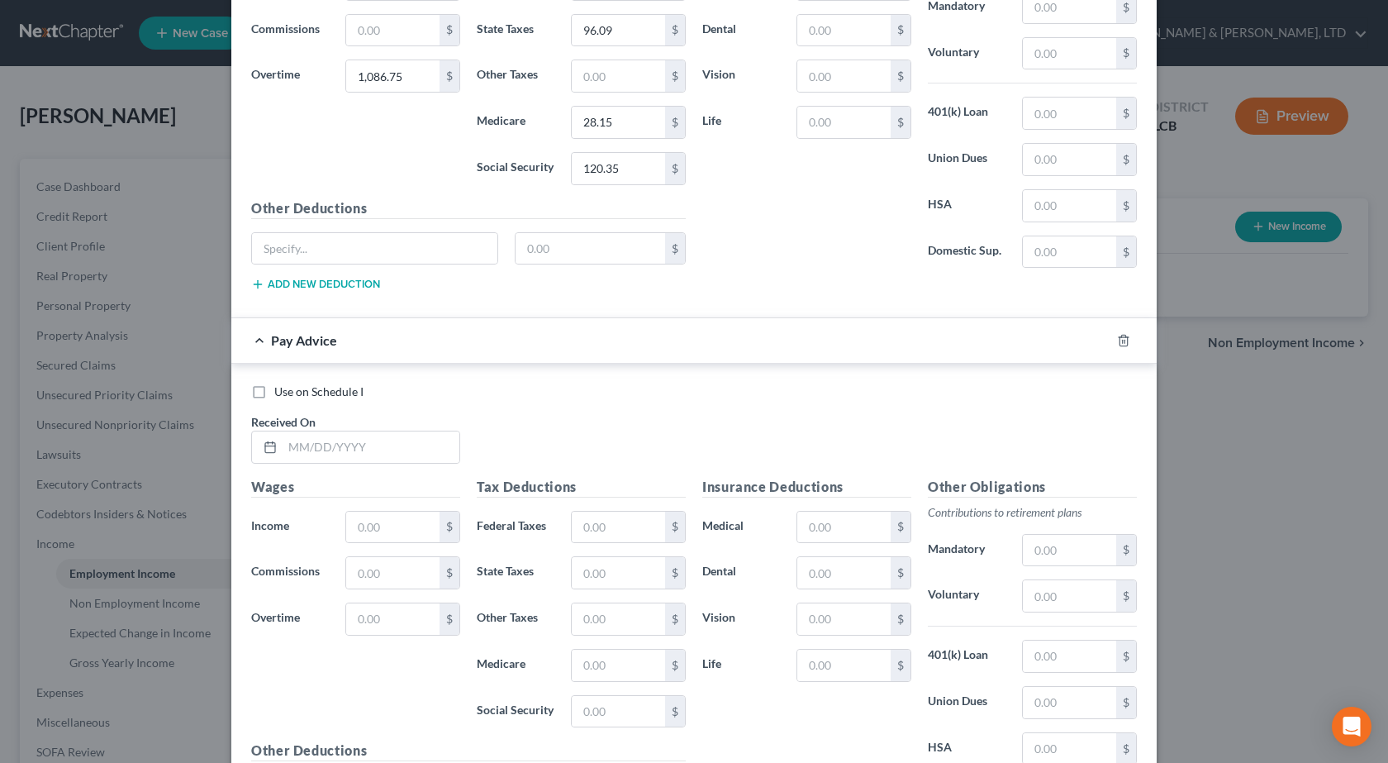
scroll to position [2549, 0]
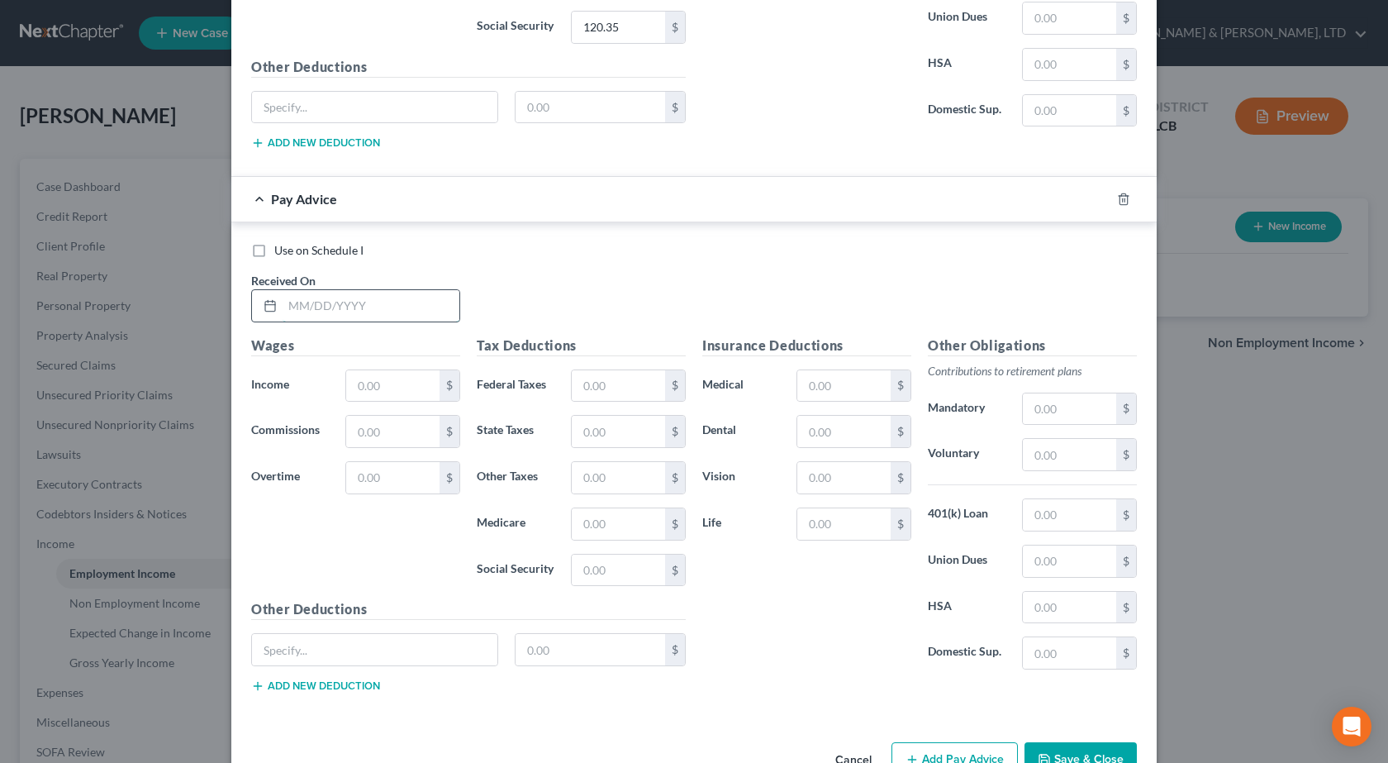
click at [339, 304] on input "text" at bounding box center [371, 305] width 177 height 31
type input "8/8/2025"
type input "471.50"
type input "276"
type input "17"
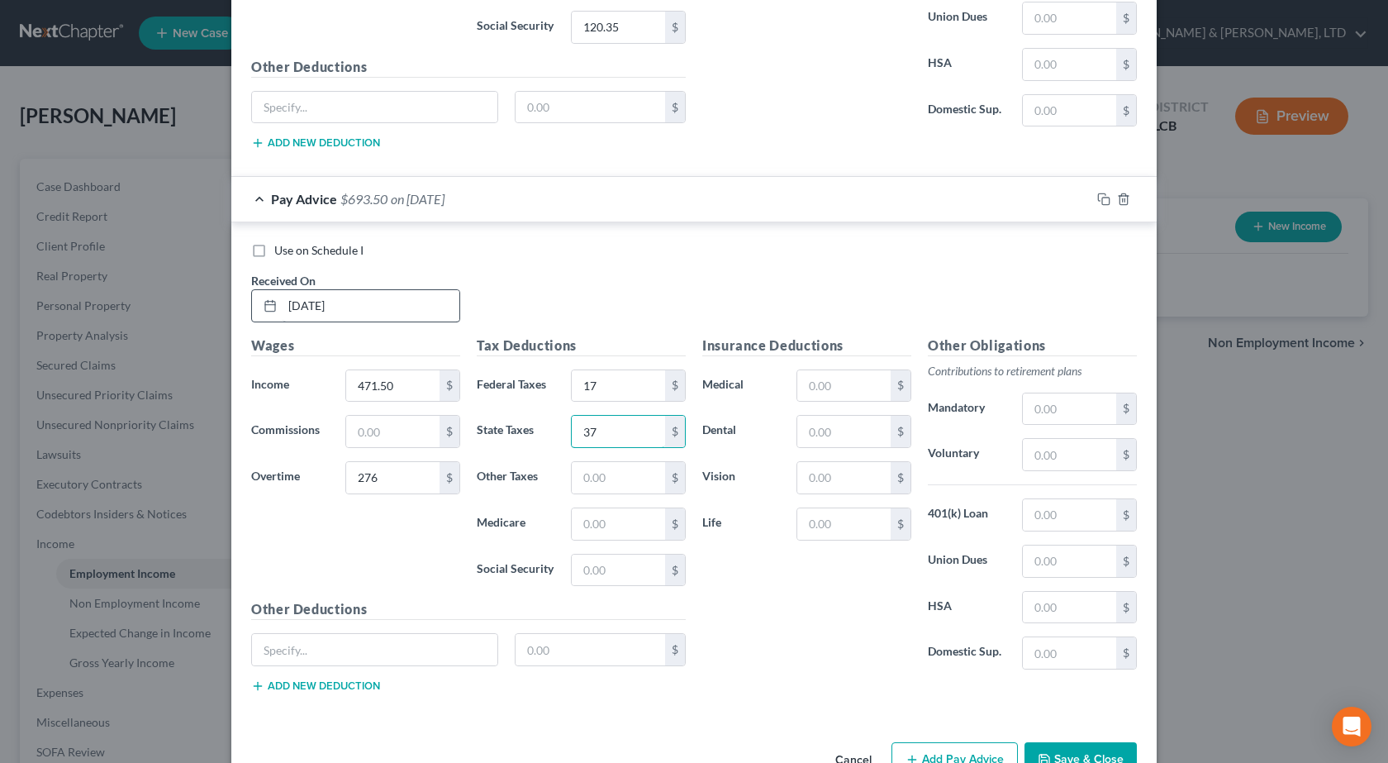
type input "37"
type input "10.84"
type input "46.35"
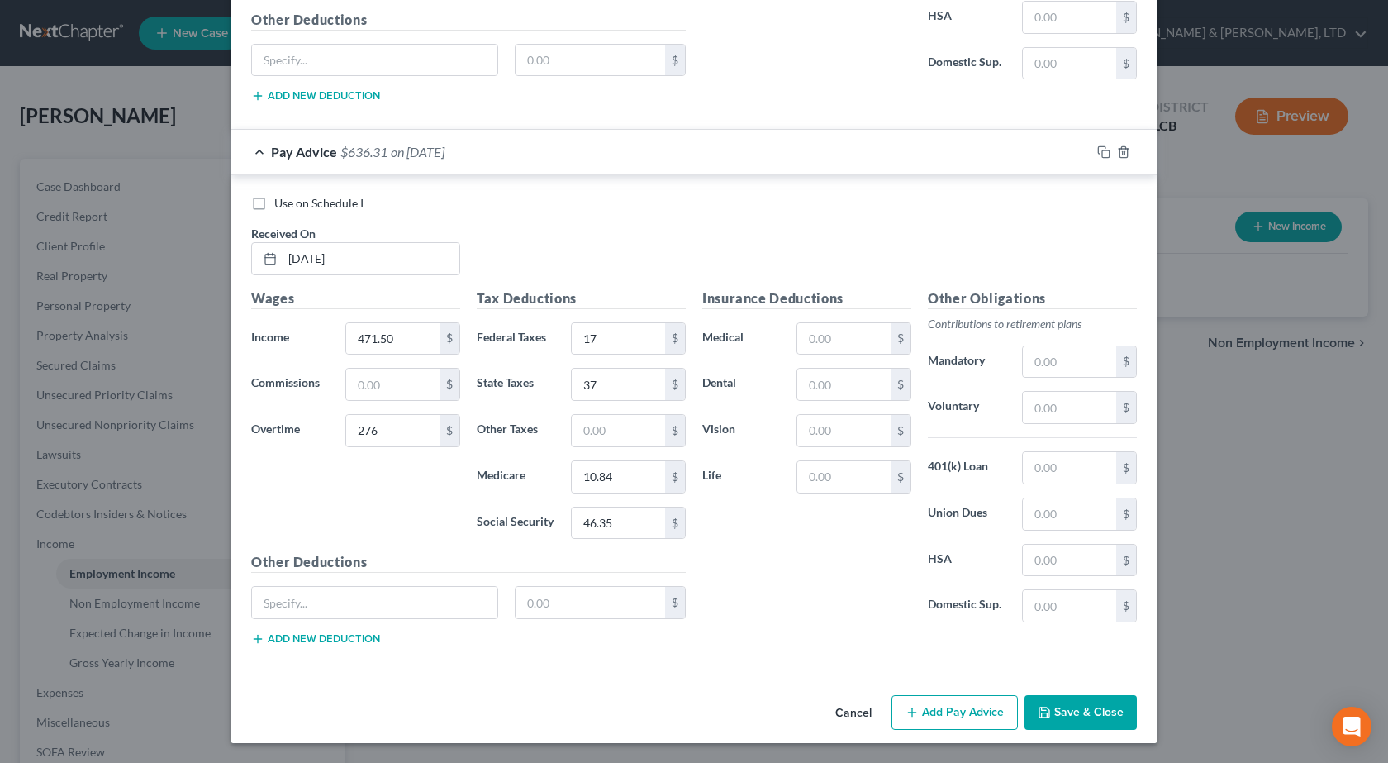
click at [945, 711] on button "Add Pay Advice" at bounding box center [955, 712] width 126 height 35
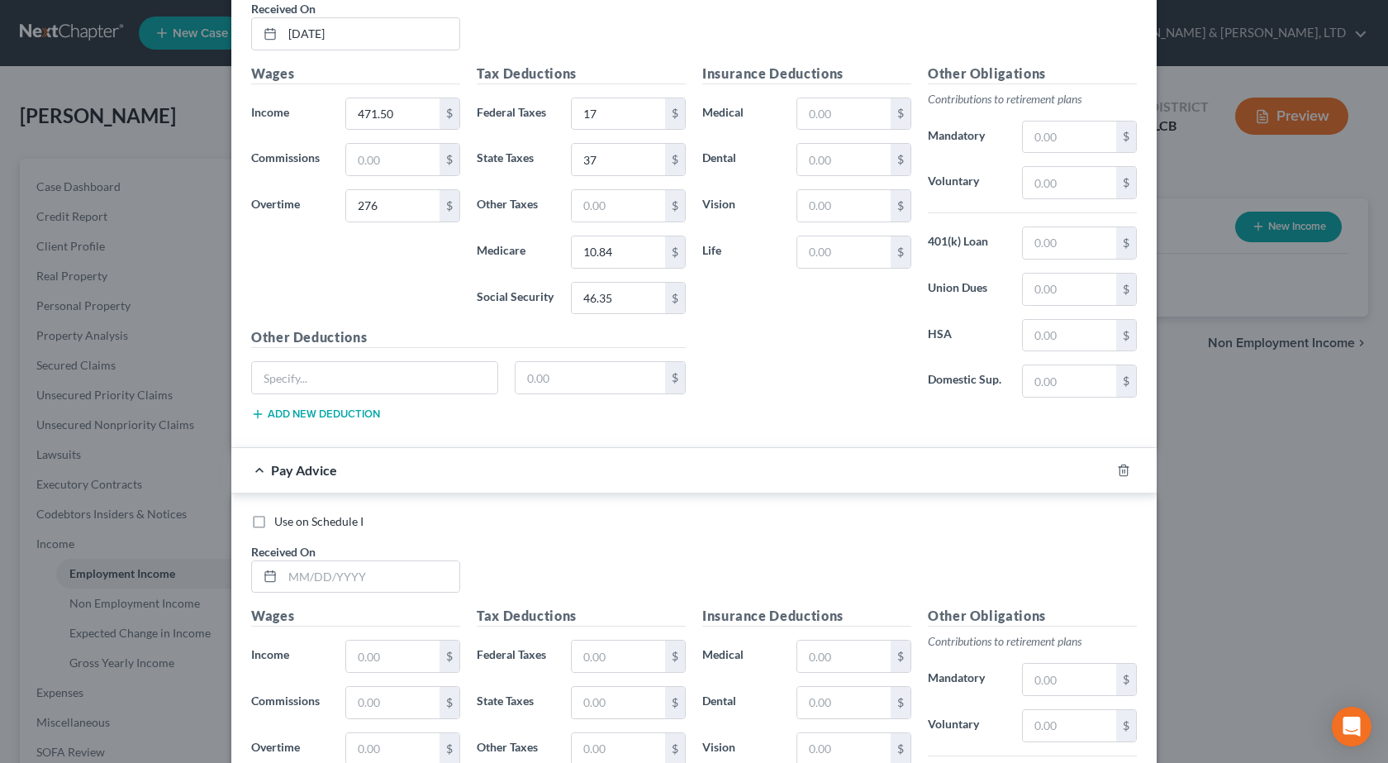
scroll to position [2844, 0]
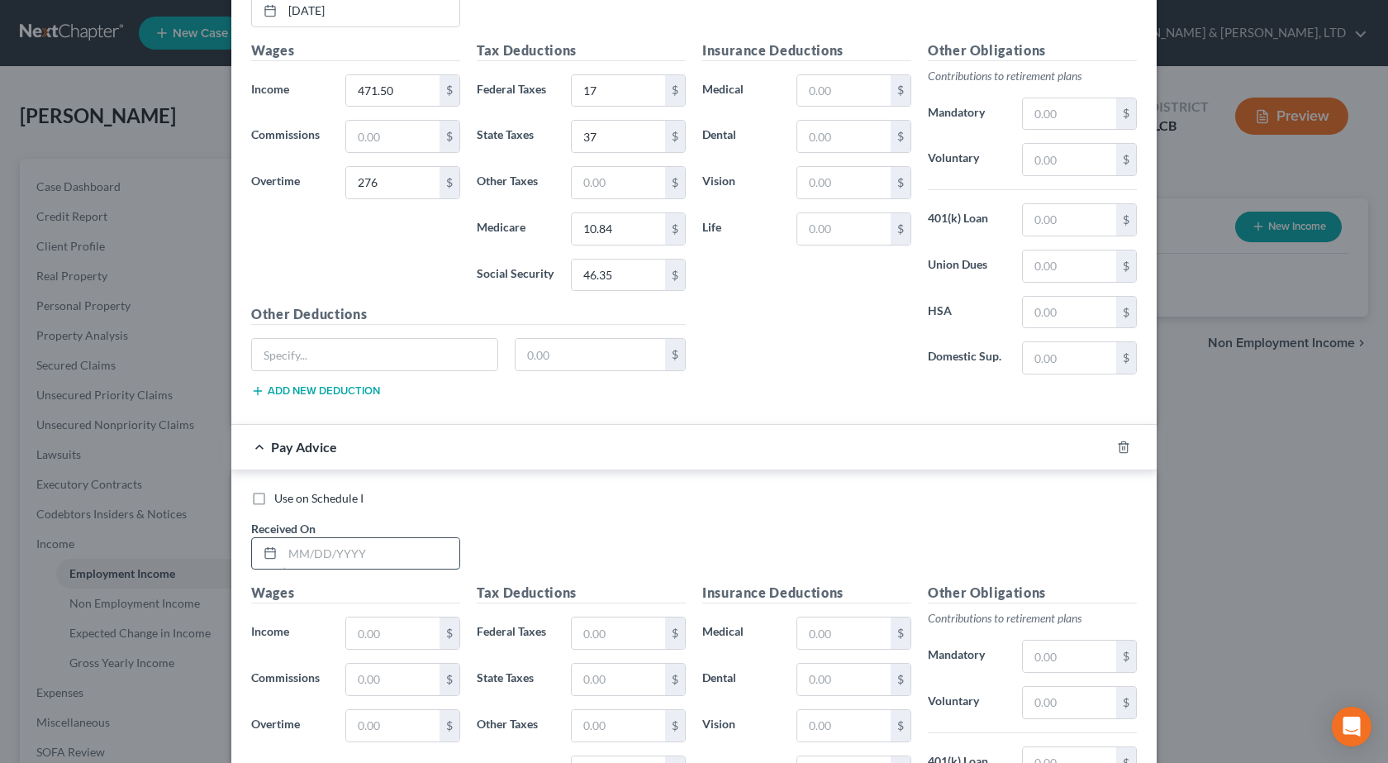
click at [344, 552] on input "text" at bounding box center [371, 553] width 177 height 31
type input "8/22/2025"
type input "2,692.31"
type input "270"
type input "133.27"
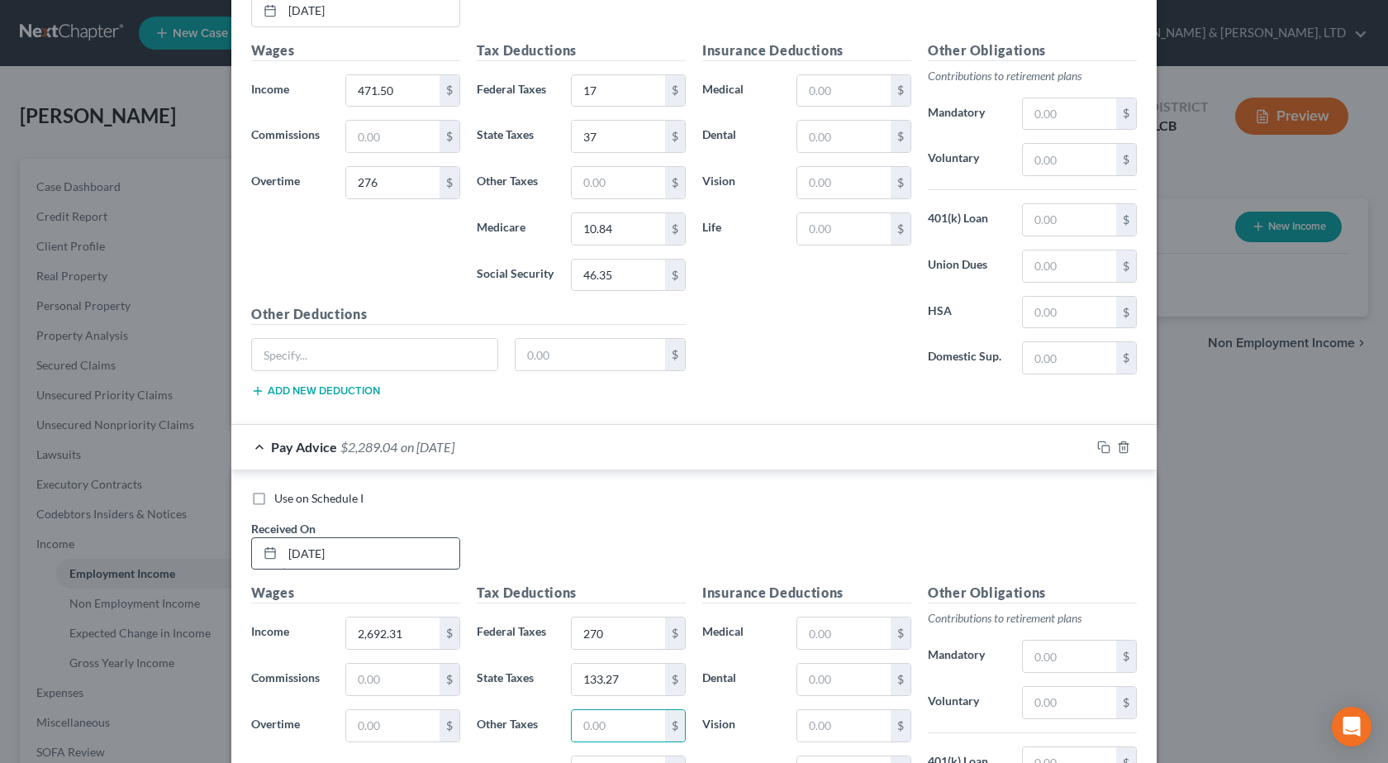
scroll to position [2868, 0]
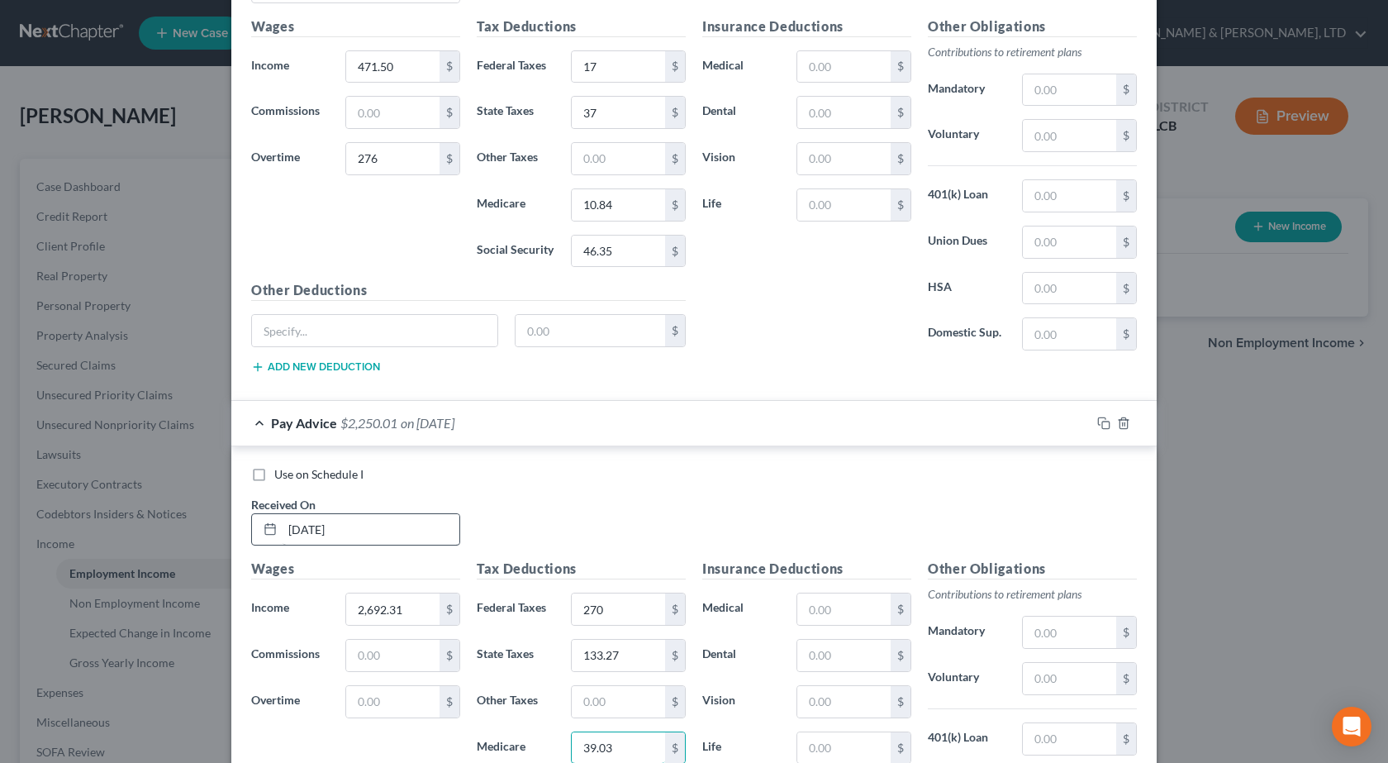
type input "39.03"
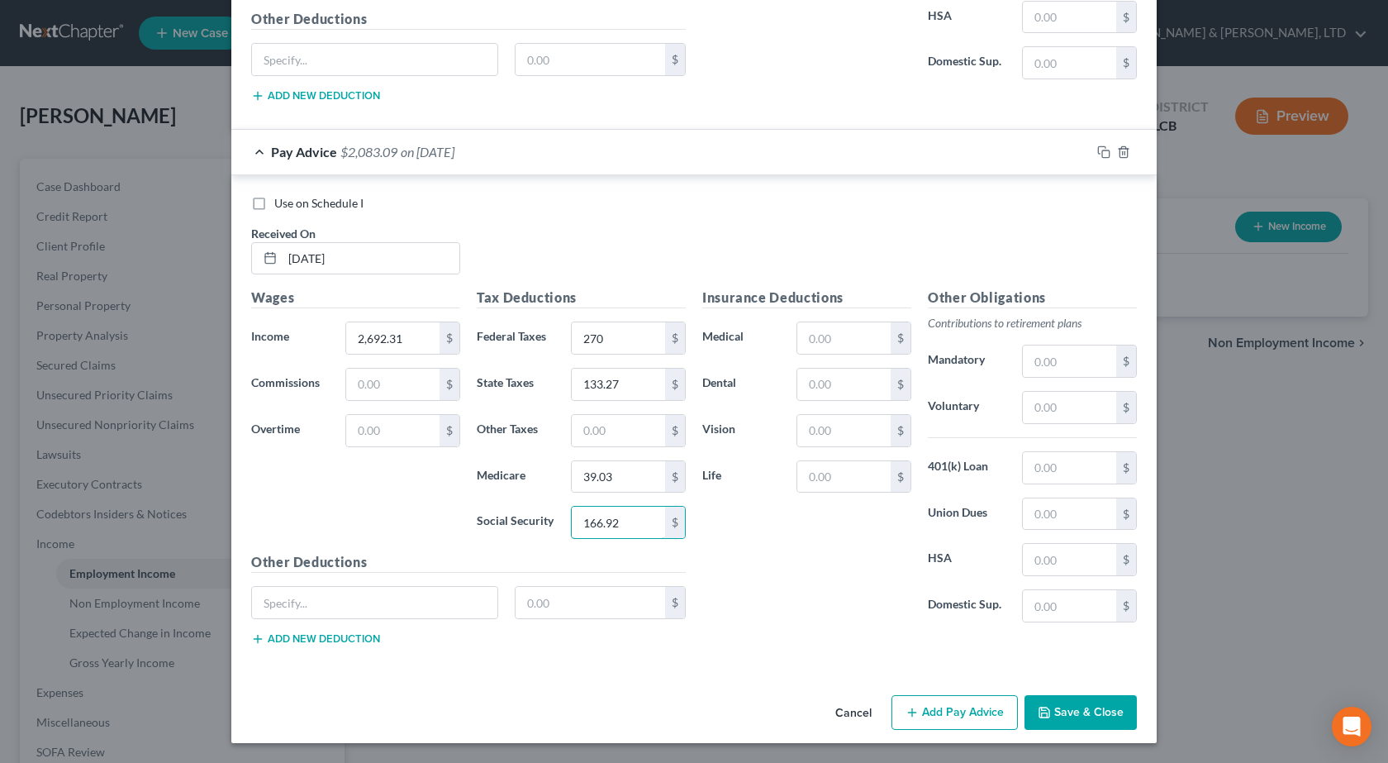
type input "166.92"
click at [833, 594] on div "Insurance Deductions Medical $ Dental $ Vision $ Life $" at bounding box center [807, 462] width 226 height 348
click at [968, 721] on button "Add Pay Advice" at bounding box center [955, 712] width 126 height 35
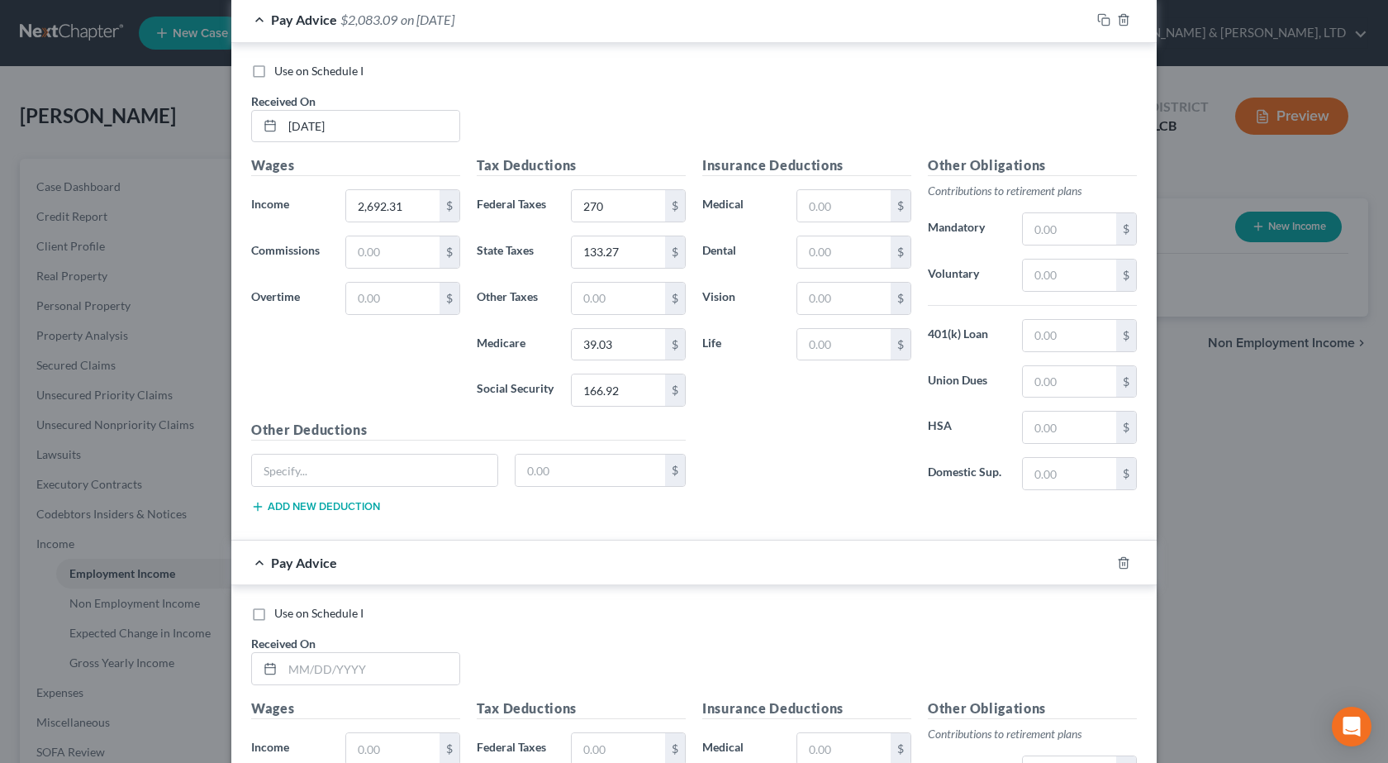
scroll to position [3470, 0]
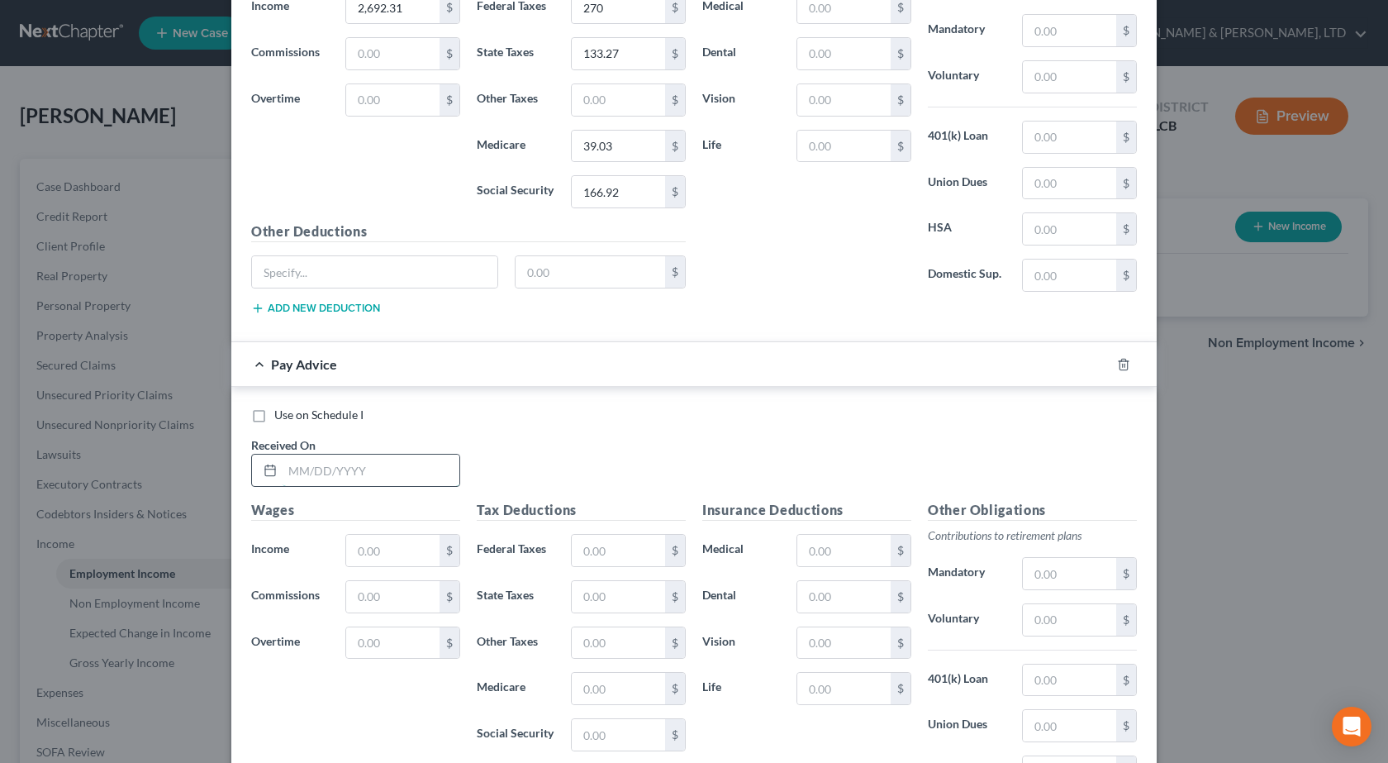
click at [399, 473] on input "text" at bounding box center [371, 469] width 177 height 31
type input "9/5/2025"
type input "2,692.31"
type input "270"
type input "133.27"
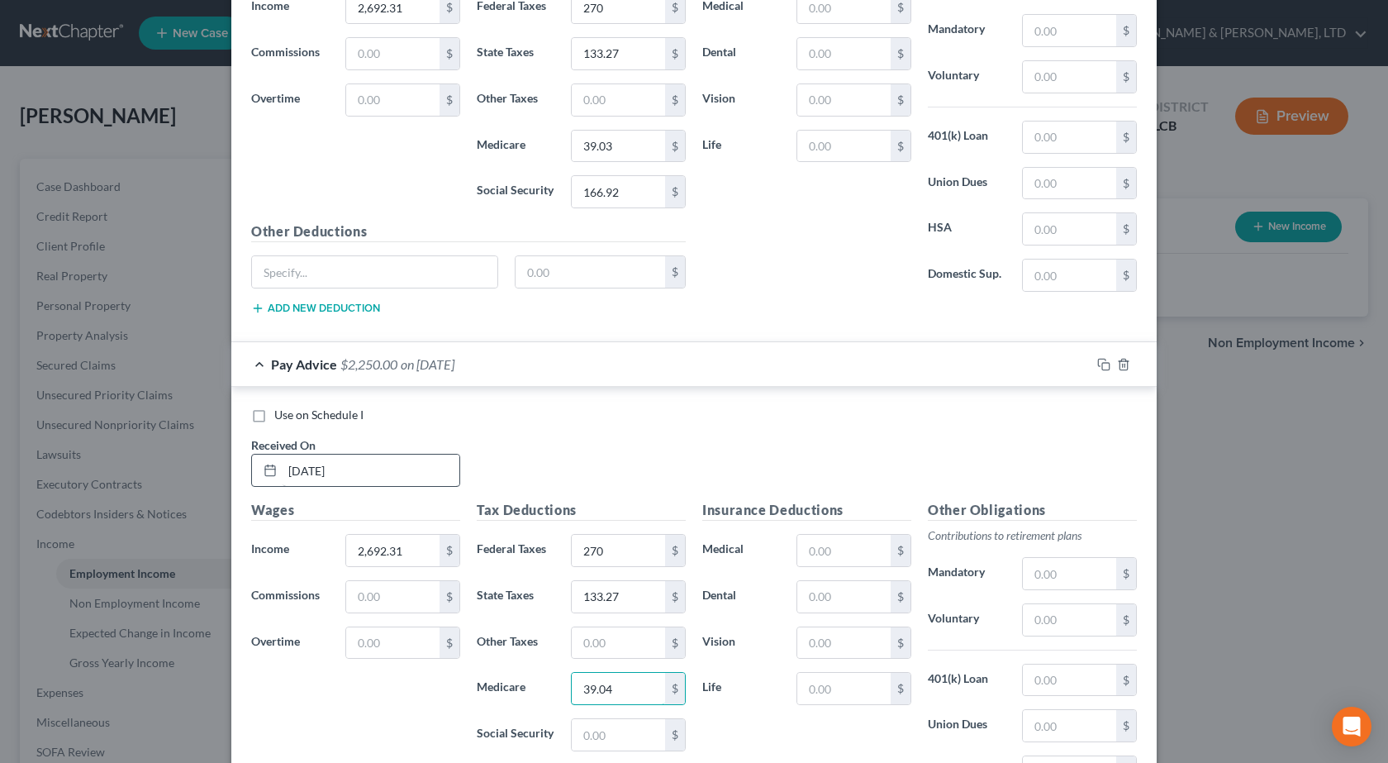
type input "39.04"
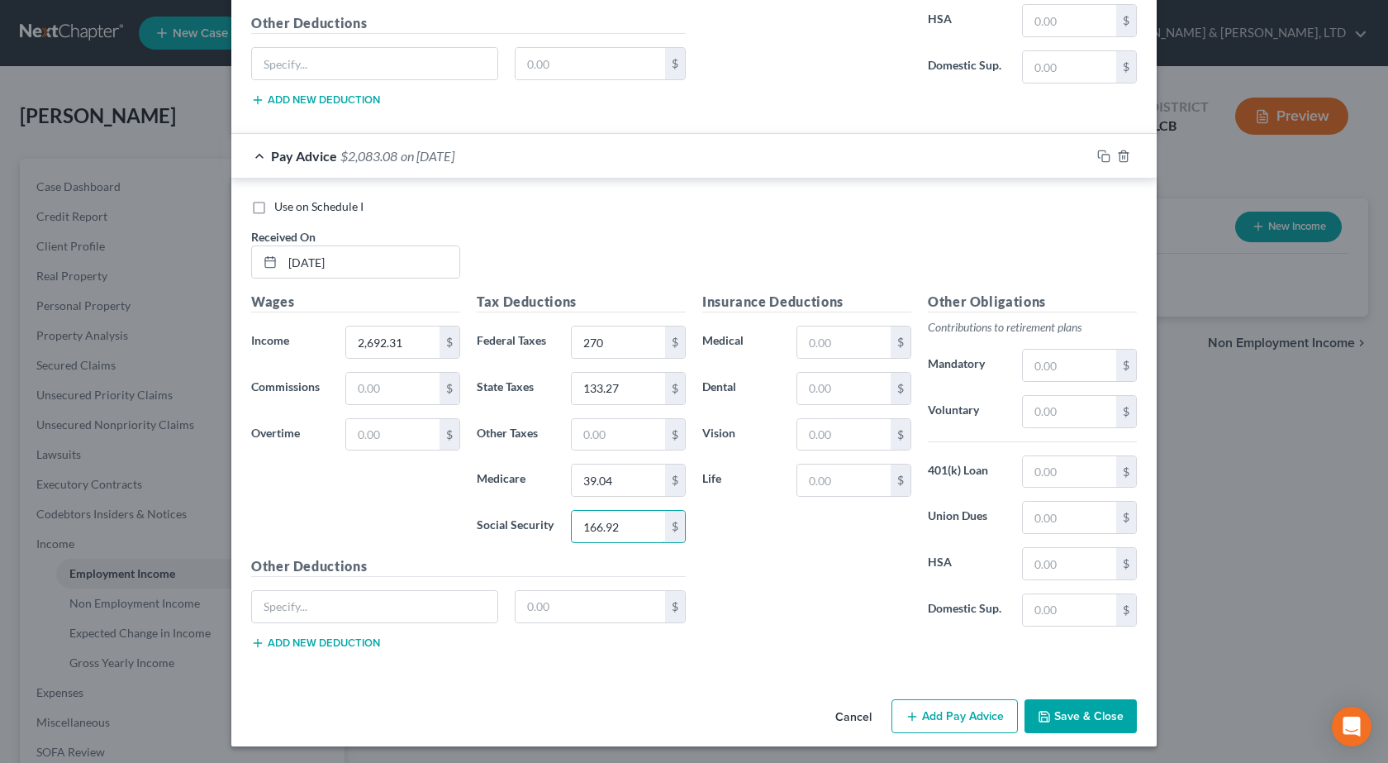
scroll to position [3681, 0]
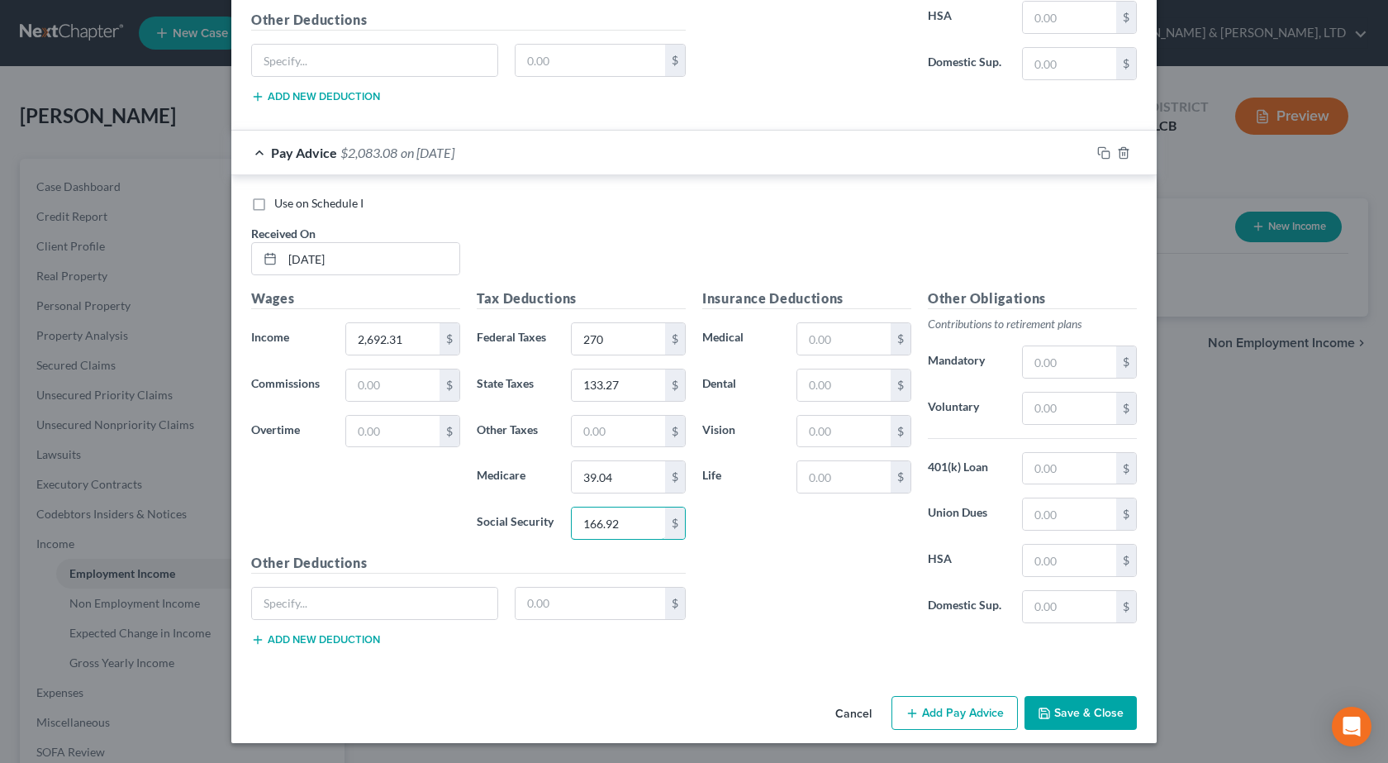
type input "166.92"
click at [917, 715] on button "Add Pay Advice" at bounding box center [955, 713] width 126 height 35
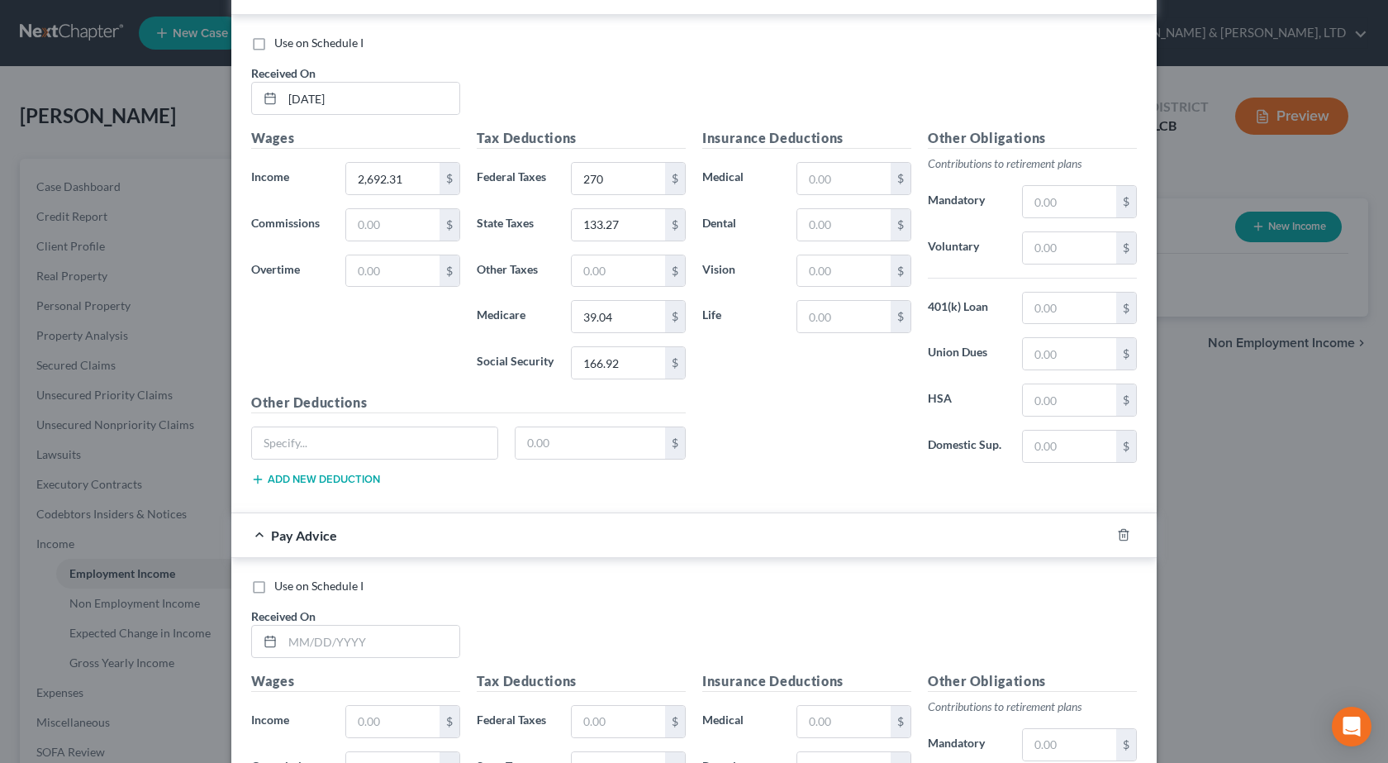
scroll to position [4094, 0]
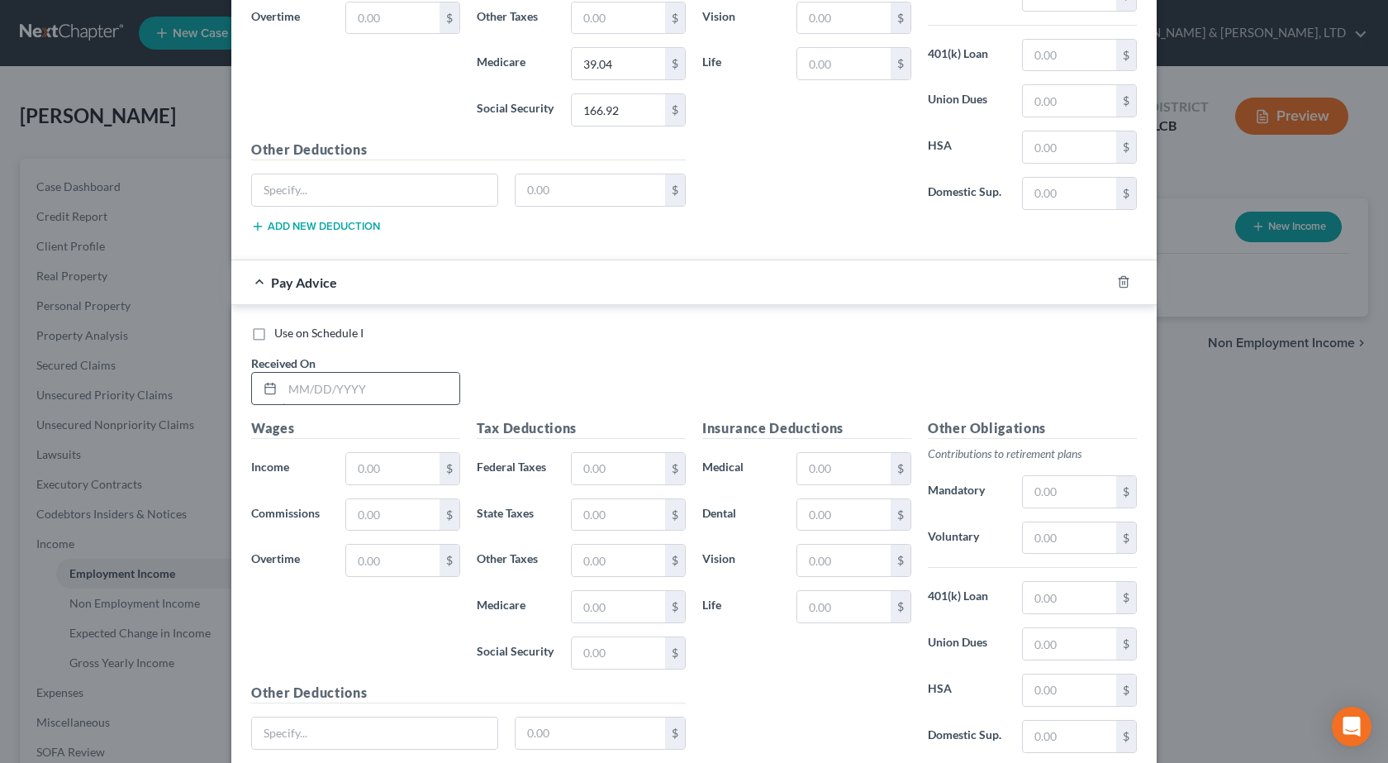
drag, startPoint x: 405, startPoint y: 382, endPoint x: 417, endPoint y: 383, distance: 12.4
click at [405, 382] on input "text" at bounding box center [371, 388] width 177 height 31
type input "9/22/2025"
type input "2,692.31"
type input "270"
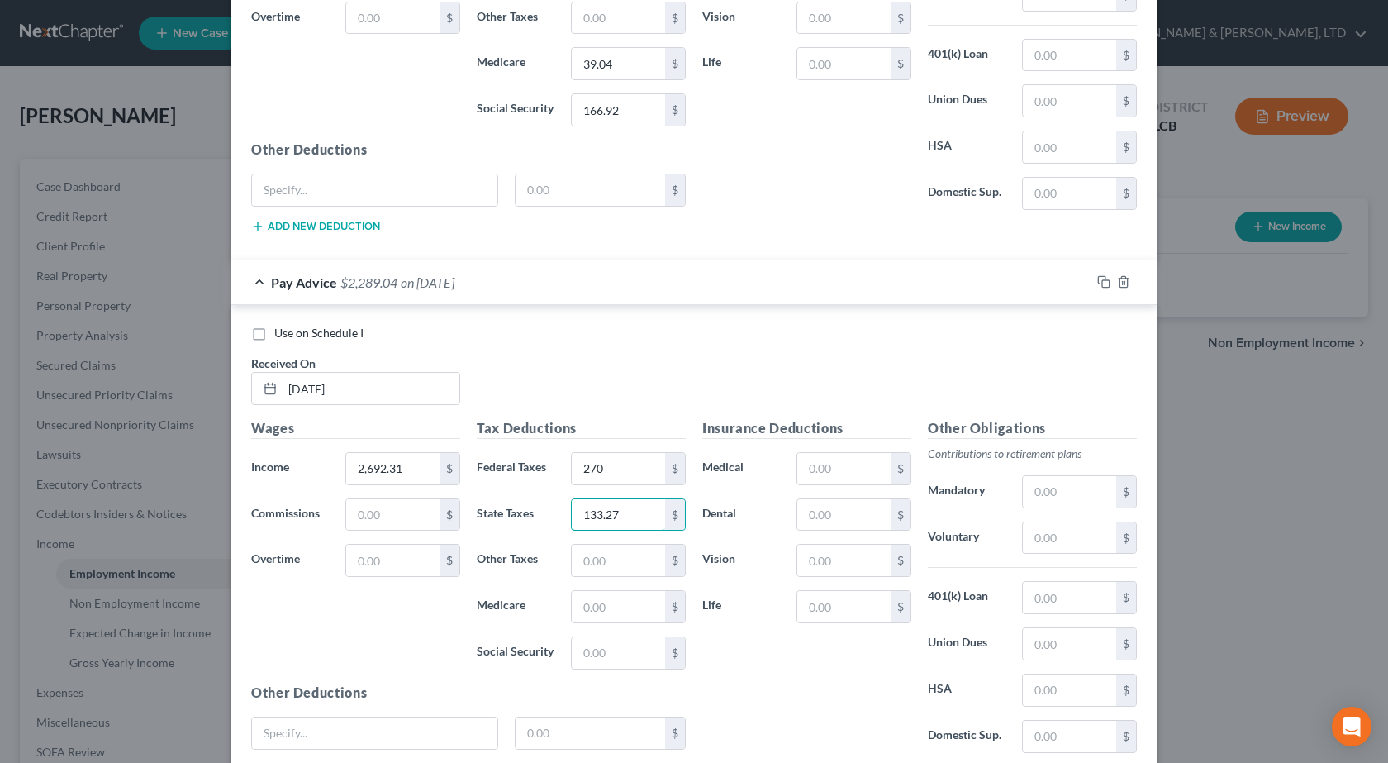
type input "133.27"
type input "39.04"
type input "166.93"
click at [771, 425] on h5 "Insurance Deductions" at bounding box center [806, 428] width 209 height 21
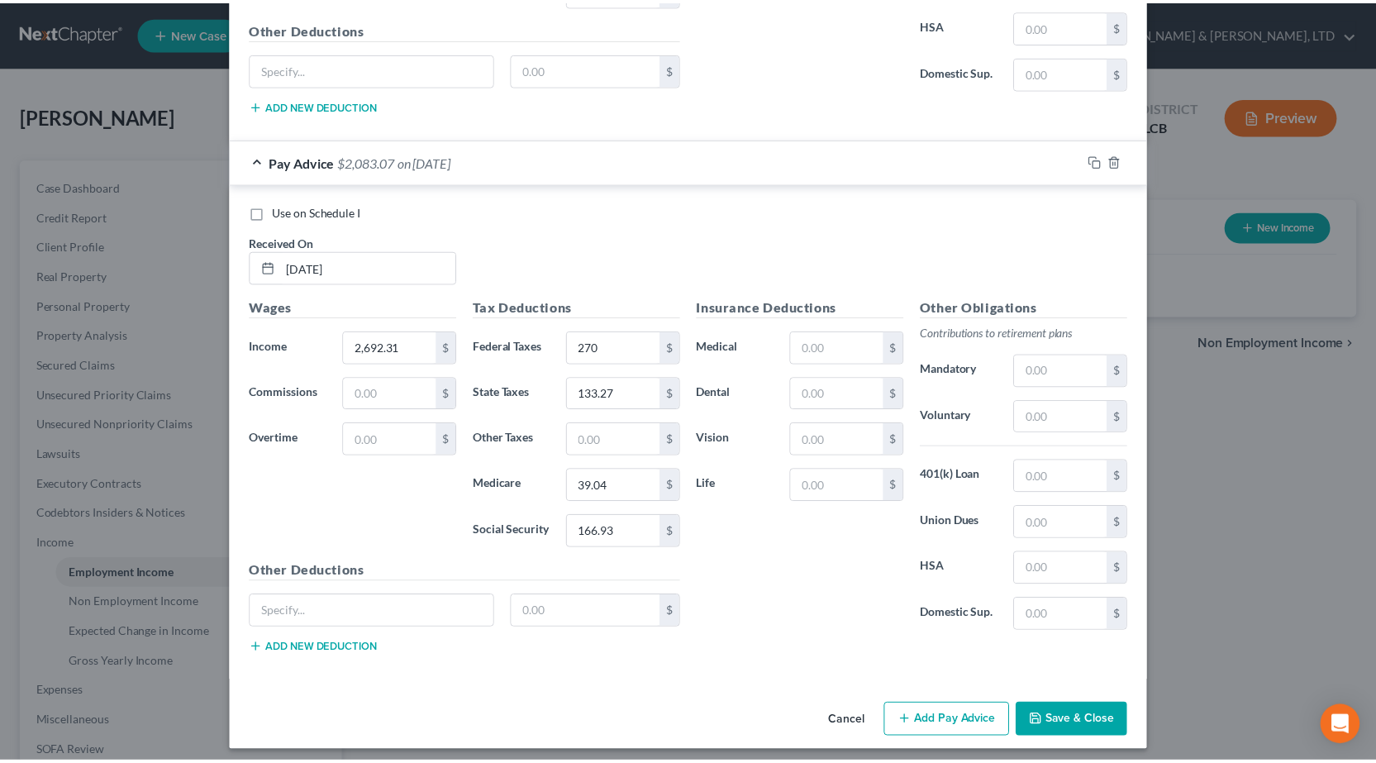
scroll to position [4224, 0]
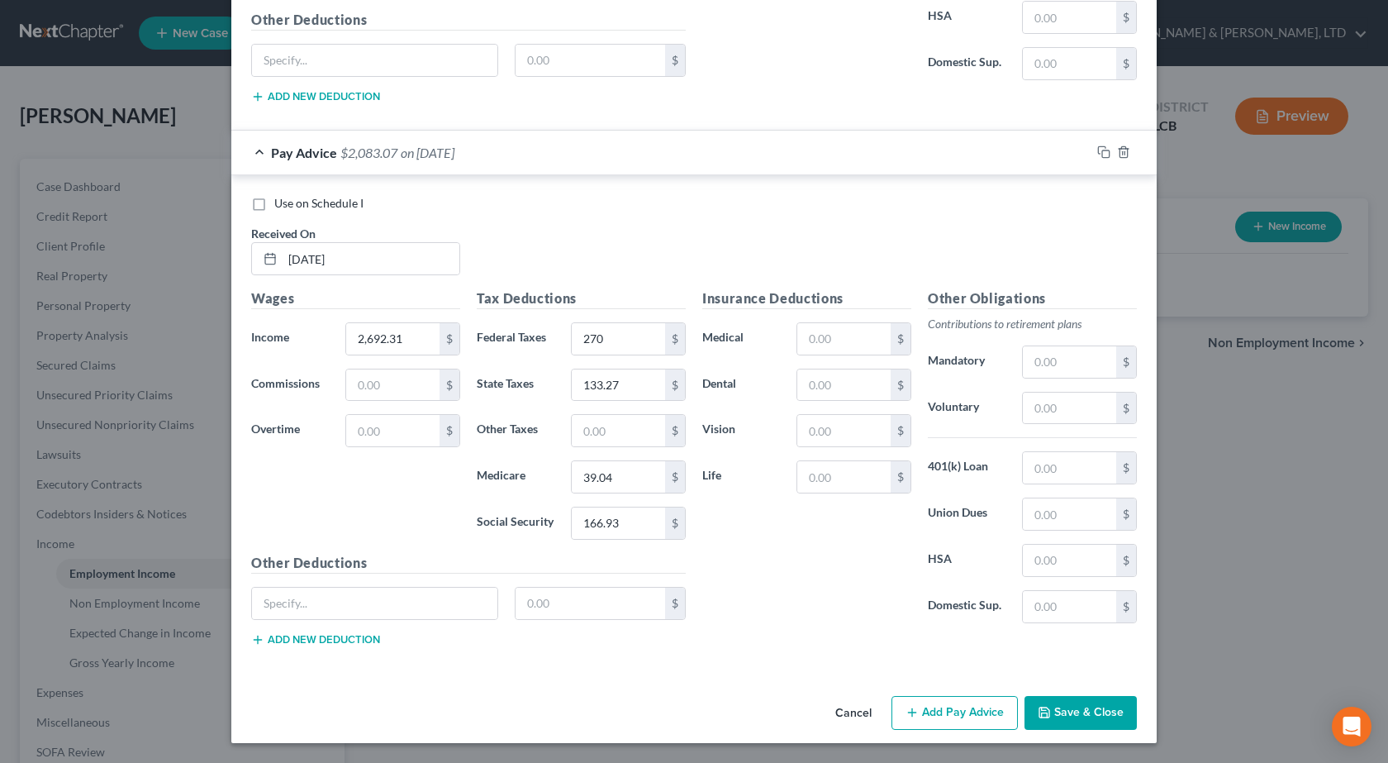
click at [1108, 714] on button "Save & Close" at bounding box center [1081, 713] width 112 height 35
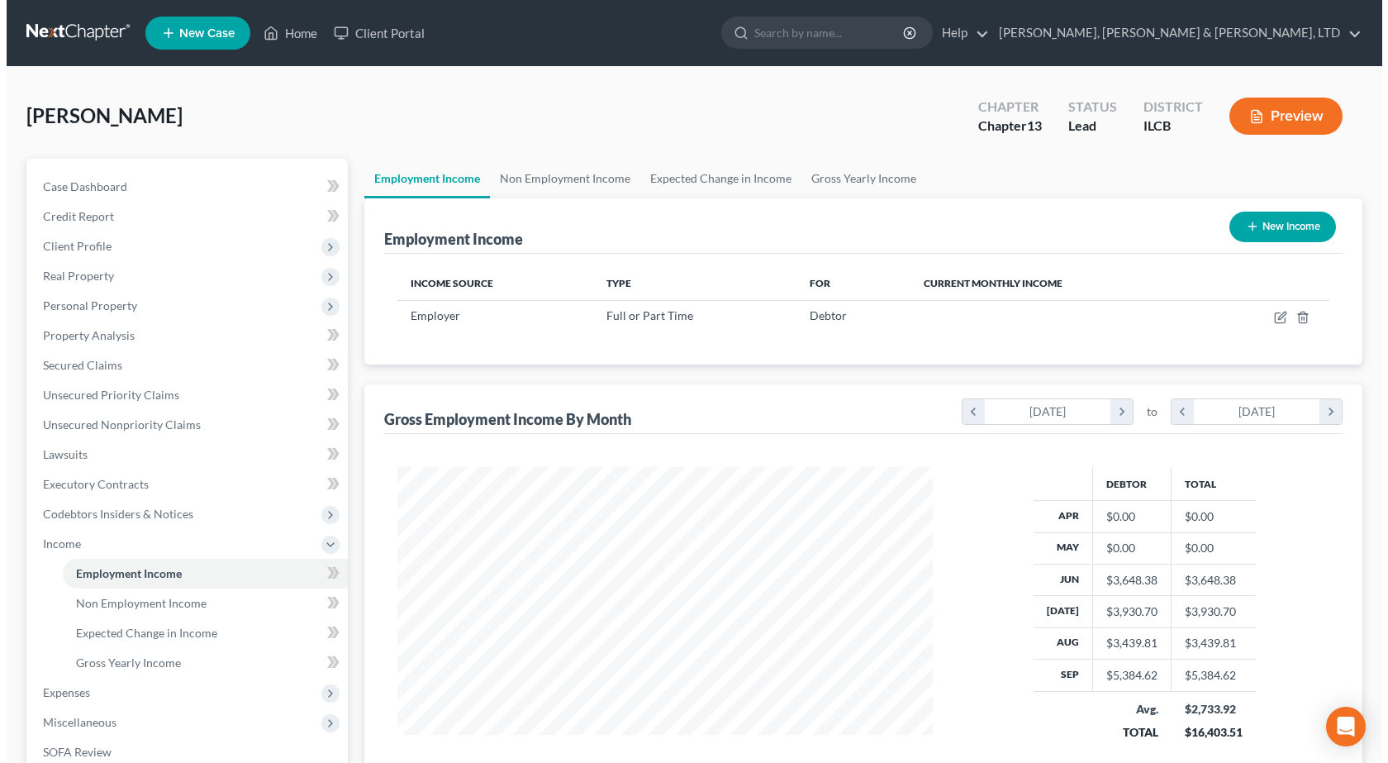
scroll to position [297, 563]
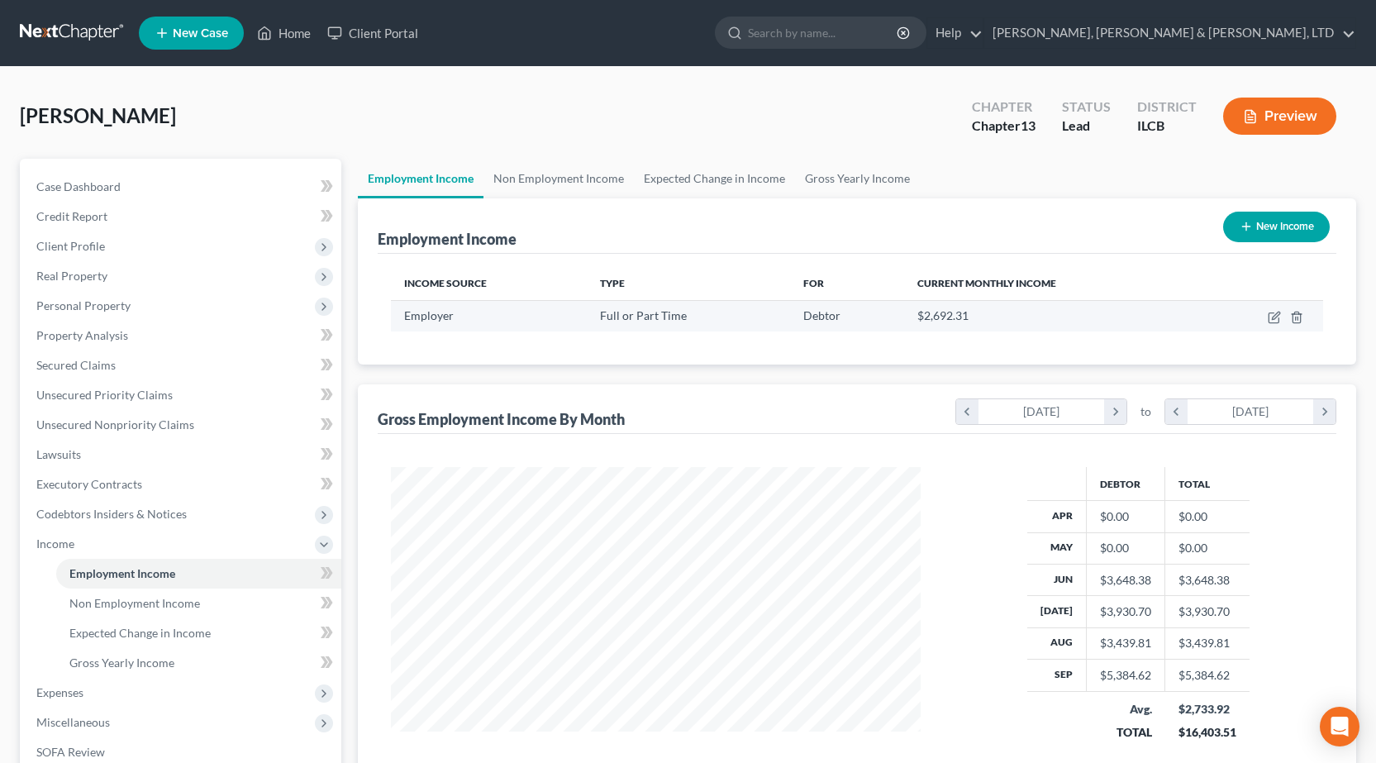
click at [1264, 321] on td at bounding box center [1261, 315] width 123 height 31
click at [1273, 318] on icon "button" at bounding box center [1273, 317] width 13 height 13
select select "0"
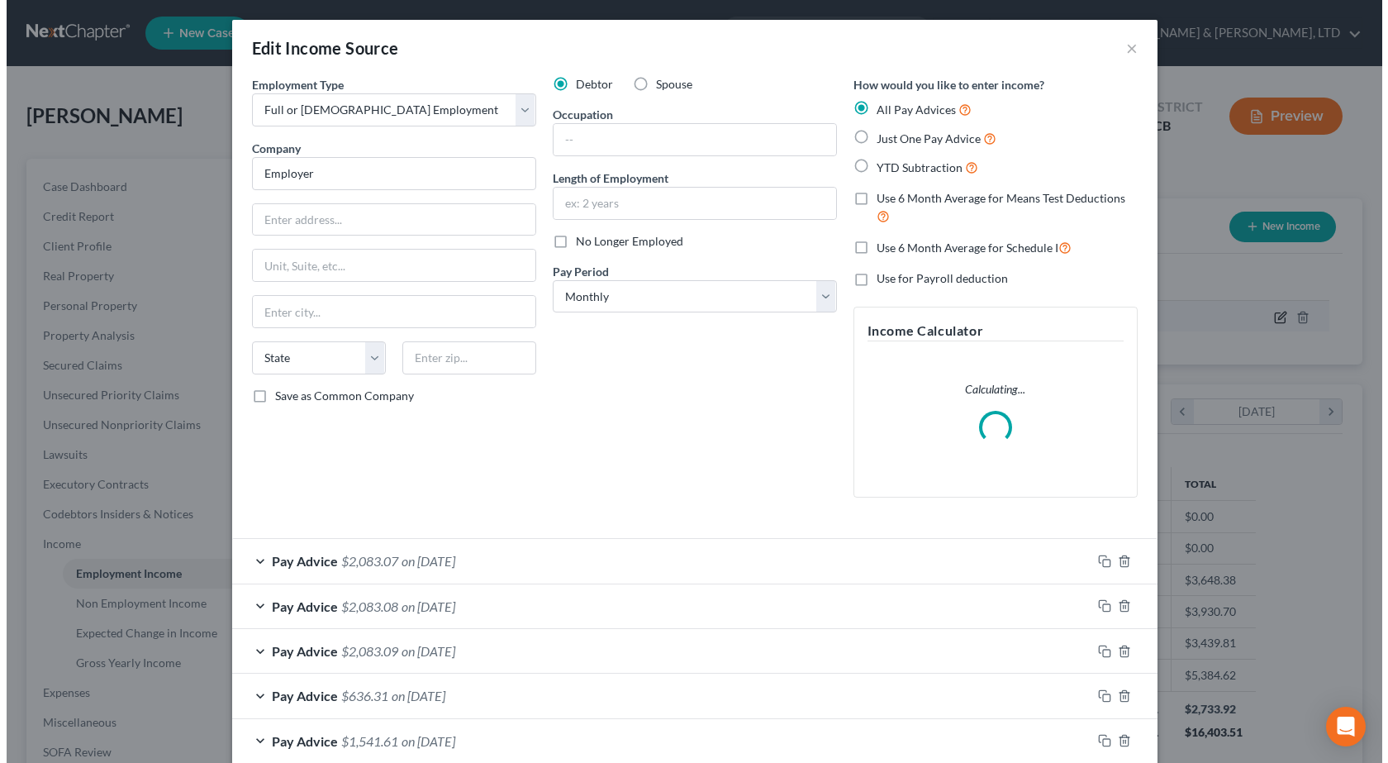
scroll to position [297, 568]
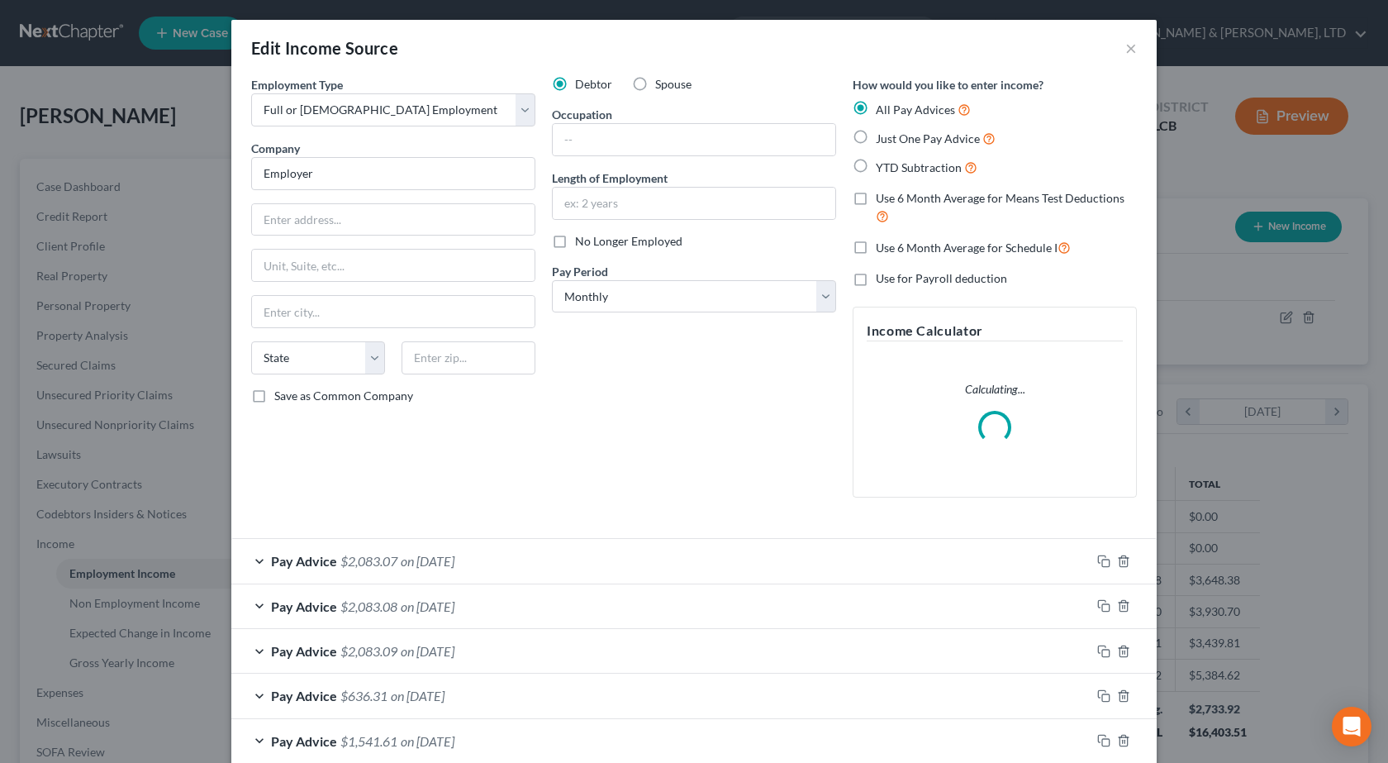
click at [345, 549] on div "Pay Advice $2,083.07 on 09/22/2025" at bounding box center [660, 561] width 859 height 44
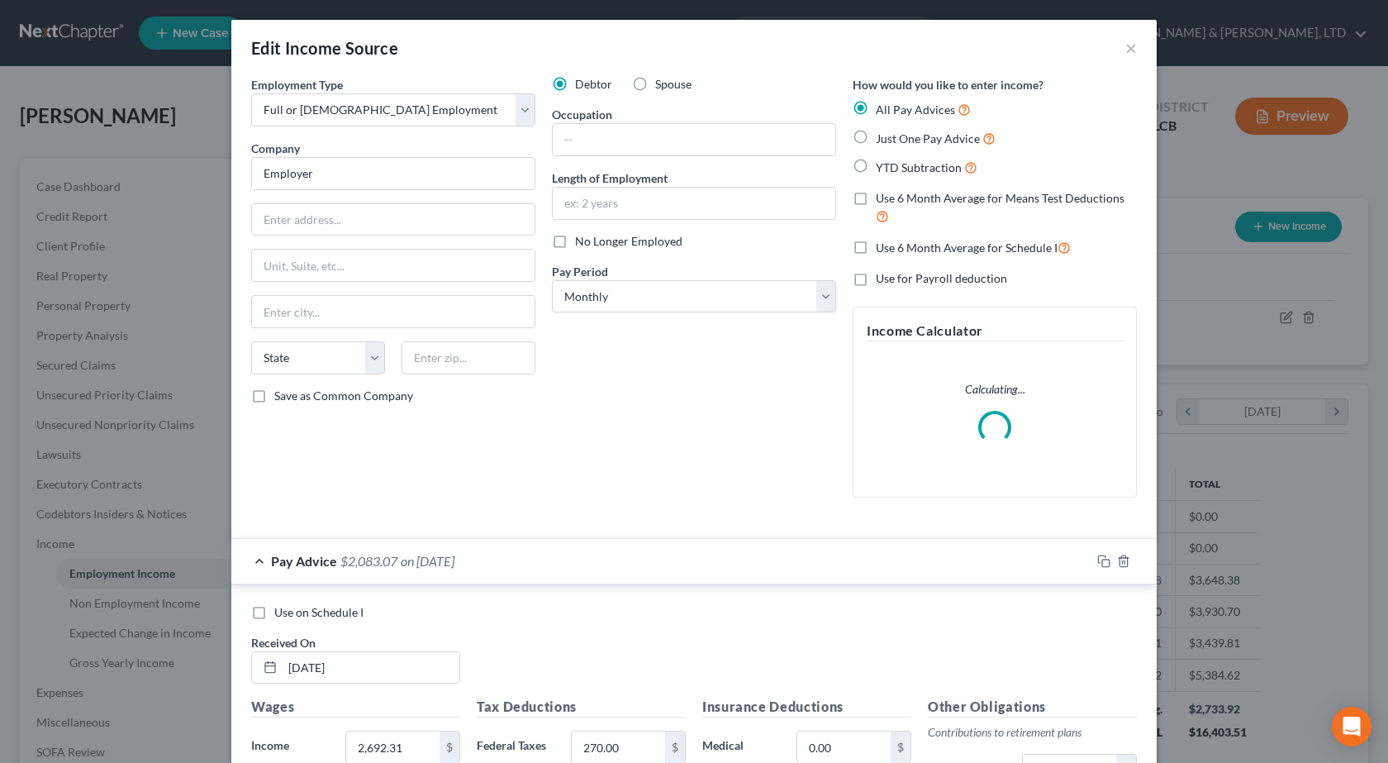
drag, startPoint x: 252, startPoint y: 611, endPoint x: 297, endPoint y: 597, distance: 46.8
click at [274, 612] on label "Use on Schedule I" at bounding box center [318, 612] width 89 height 17
click at [281, 612] on input "Use on Schedule I" at bounding box center [286, 609] width 11 height 11
checkbox input "true"
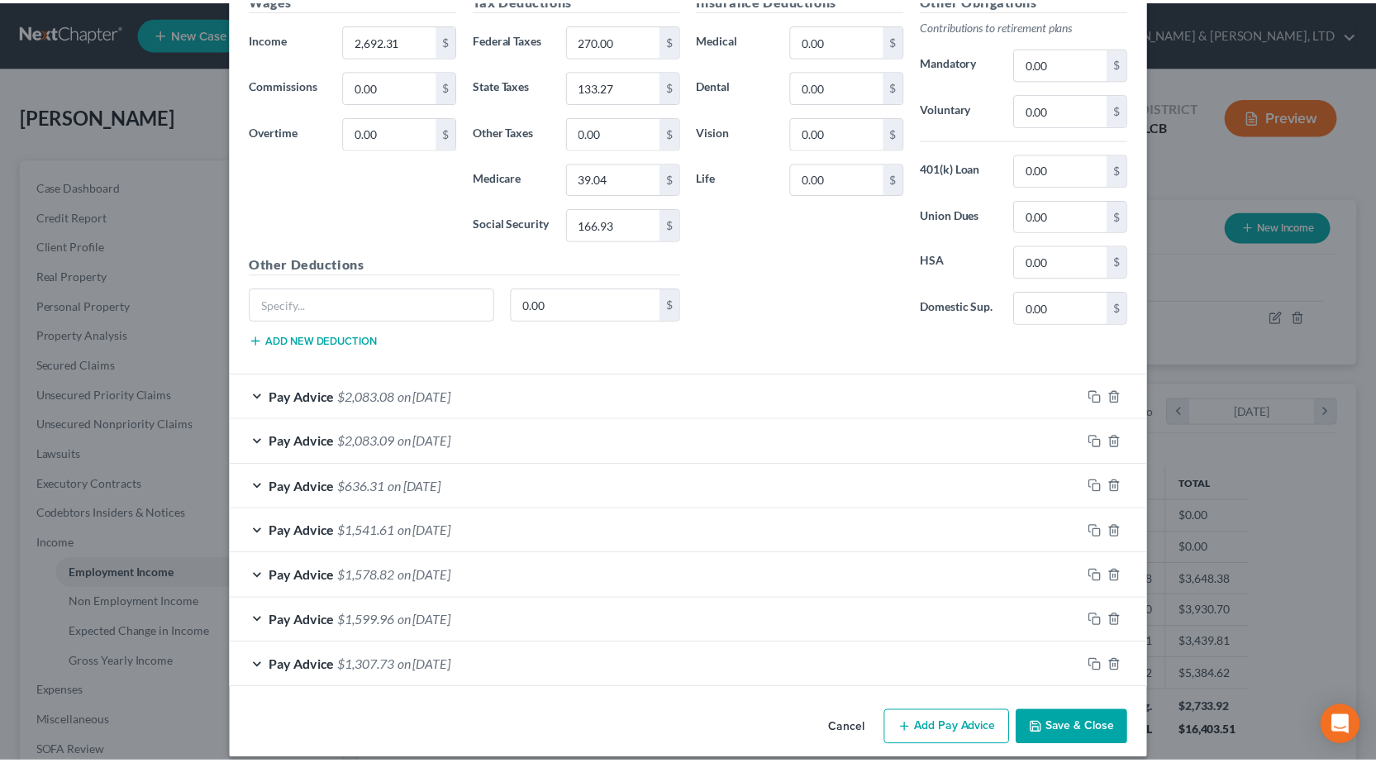
scroll to position [740, 0]
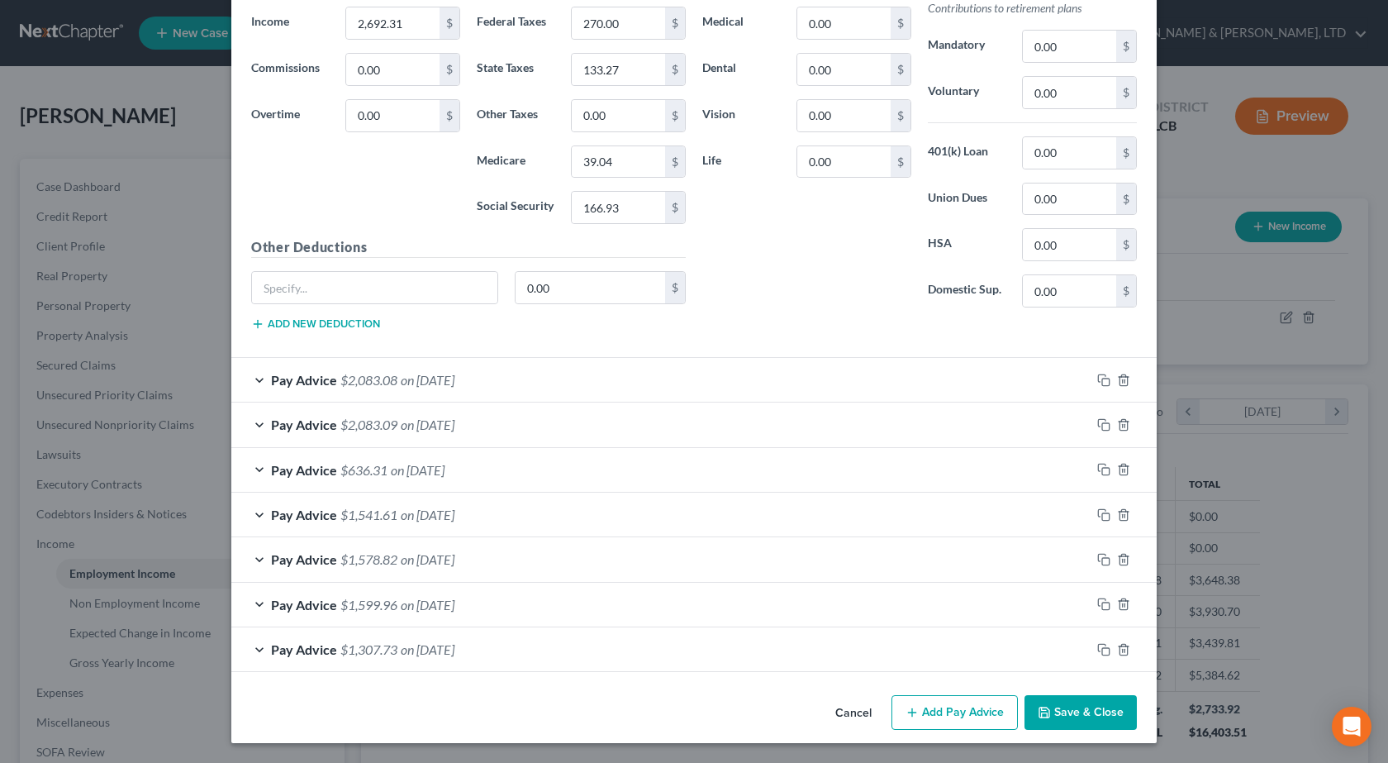
click at [1062, 716] on button "Save & Close" at bounding box center [1081, 712] width 112 height 35
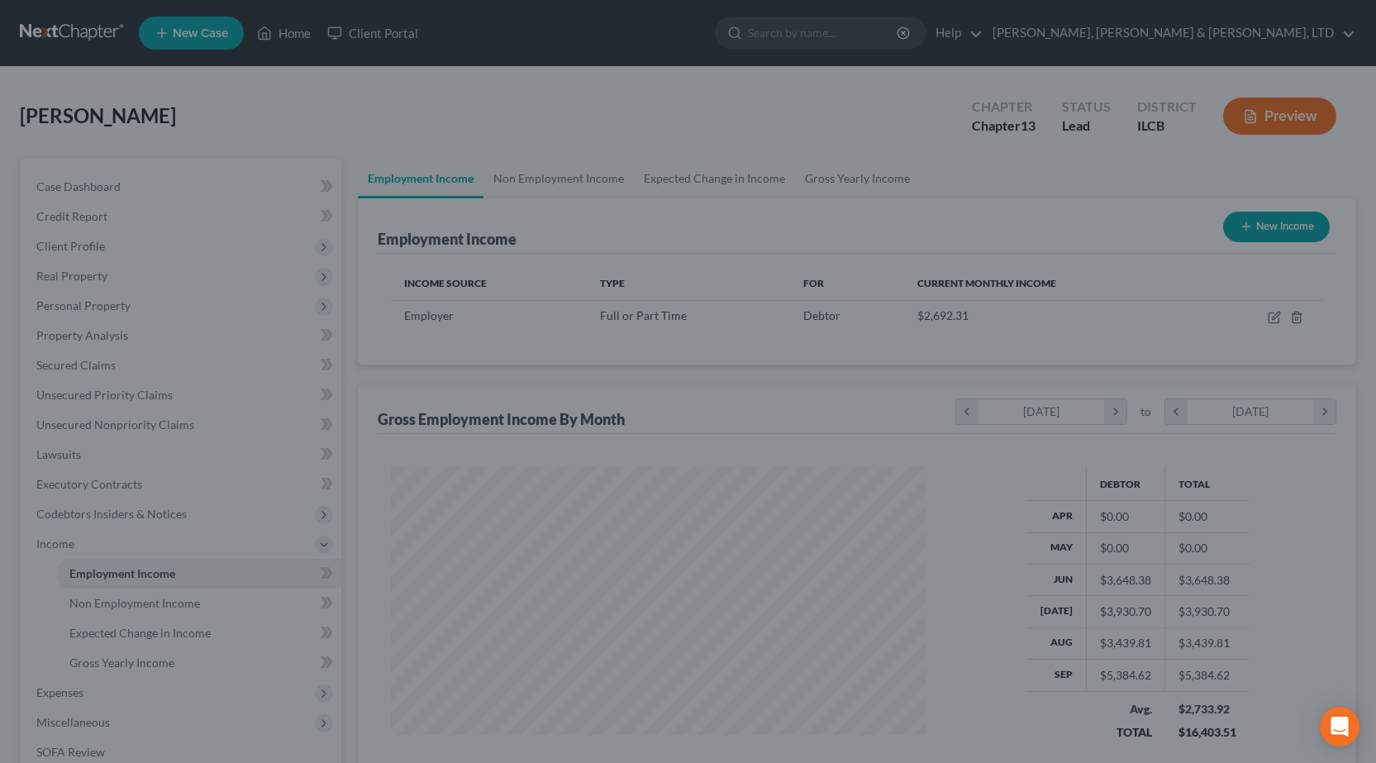
scroll to position [825974, 825707]
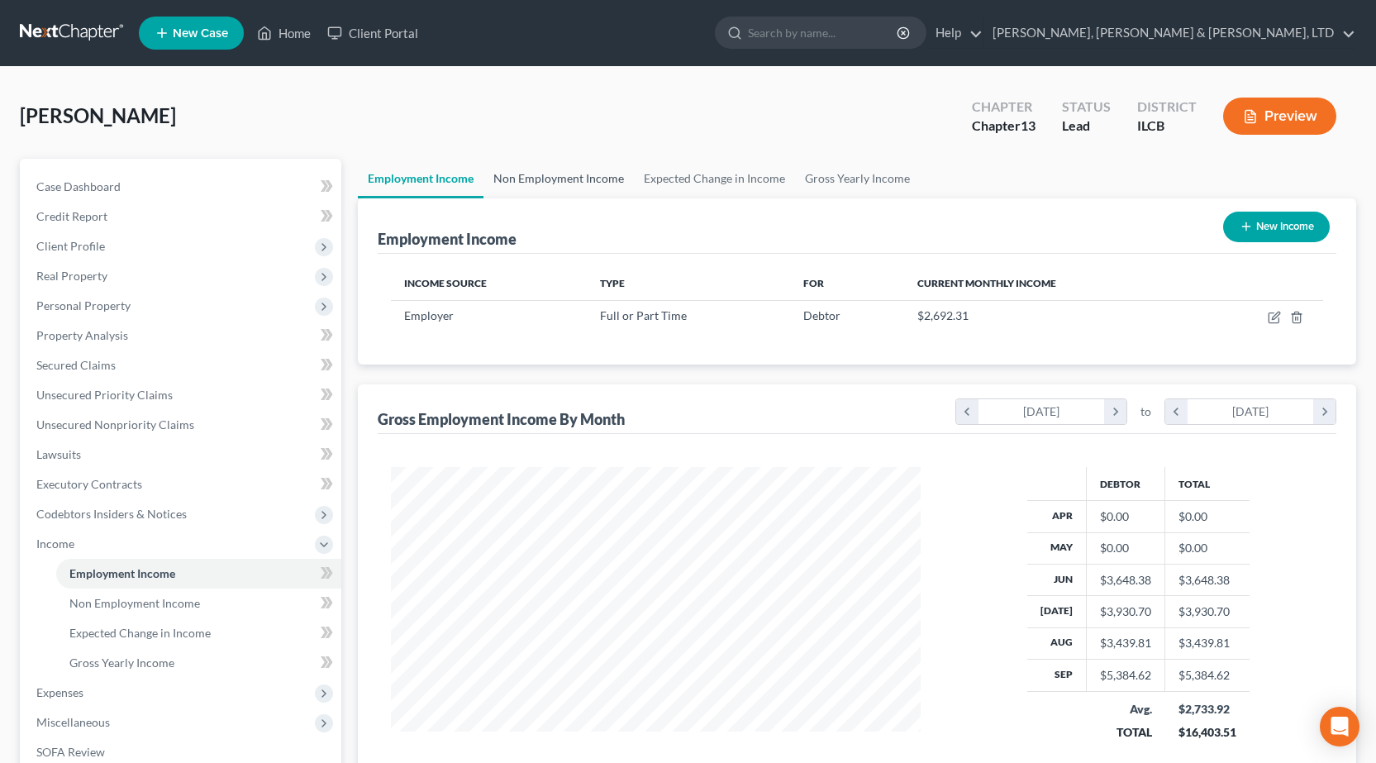
click at [542, 187] on link "Non Employment Income" at bounding box center [558, 179] width 150 height 40
